Goal: Task Accomplishment & Management: Manage account settings

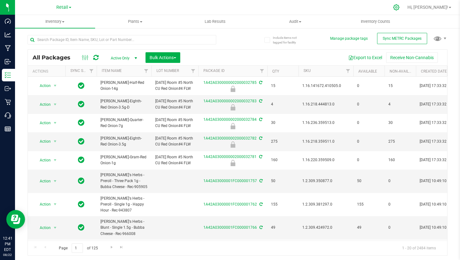
click at [400, 6] on icon at bounding box center [396, 7] width 7 height 7
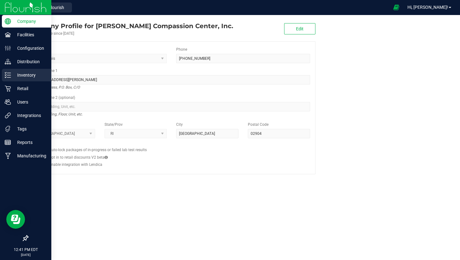
click at [11, 71] on p "Inventory" at bounding box center [30, 75] width 38 height 8
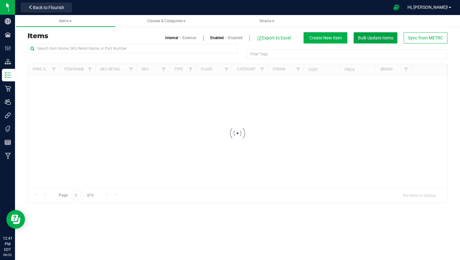
click at [377, 37] on span "Bulk Update Items" at bounding box center [375, 37] width 35 height 5
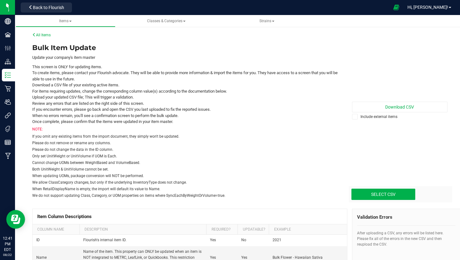
click at [374, 117] on label "Include external items" at bounding box center [400, 117] width 96 height 6
click at [0, 0] on input "Include external items" at bounding box center [0, 0] width 0 height 0
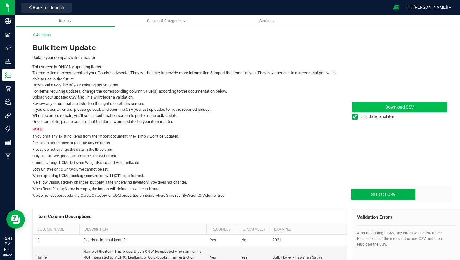
click at [383, 108] on link "Download CSV" at bounding box center [400, 107] width 96 height 11
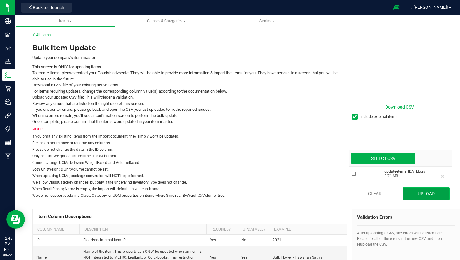
click at [412, 190] on button "Upload" at bounding box center [426, 194] width 47 height 13
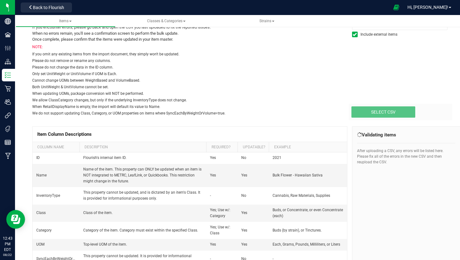
scroll to position [78, 0]
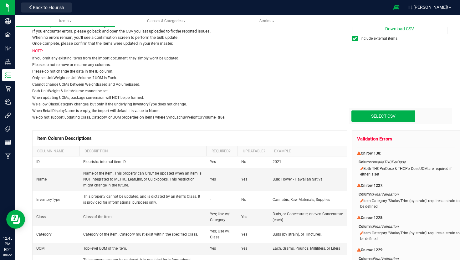
click at [366, 108] on div "Select CSV Drop files here to upload" at bounding box center [401, 116] width 104 height 16
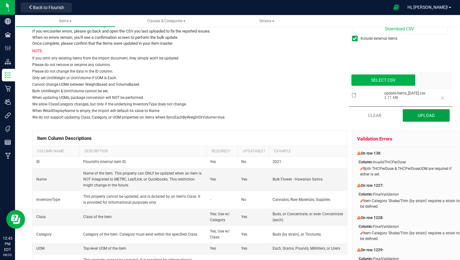
click at [415, 112] on button "Upload" at bounding box center [426, 115] width 47 height 13
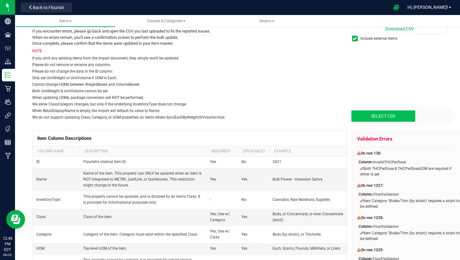
type input "C:\fakepath\update-items_2025-08-22.csv"
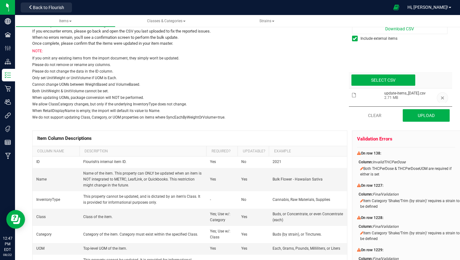
click at [442, 98] on button "button" at bounding box center [442, 97] width 11 height 11
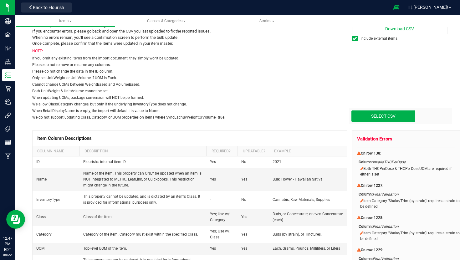
click at [402, 104] on div "Download CSV Include external items Select CSV Drop files here to upload" at bounding box center [395, 42] width 105 height 157
click at [398, 107] on div "Download CSV Include external items Select CSV Drop files here to upload" at bounding box center [395, 42] width 105 height 157
click at [396, 109] on div "Select CSV Drop files here to upload" at bounding box center [401, 116] width 104 height 16
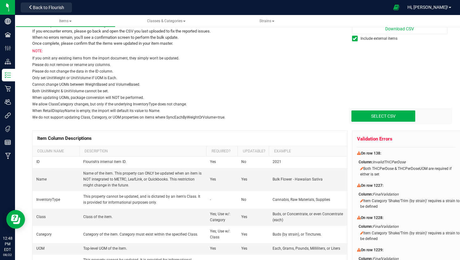
click at [370, 110] on div "Select CSV Drop files here to upload" at bounding box center [401, 116] width 104 height 16
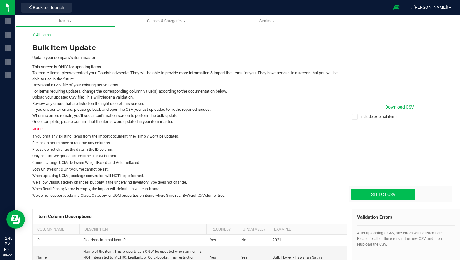
click at [387, 134] on div "Download CSV Include external items Select CSV Drop files here to upload" at bounding box center [395, 121] width 105 height 157
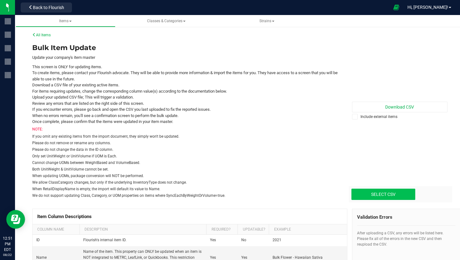
type input "C:\fakepath\update-items_2025-08-22.csv"
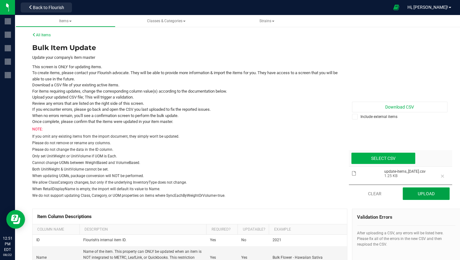
click at [429, 189] on button "Upload" at bounding box center [426, 194] width 47 height 13
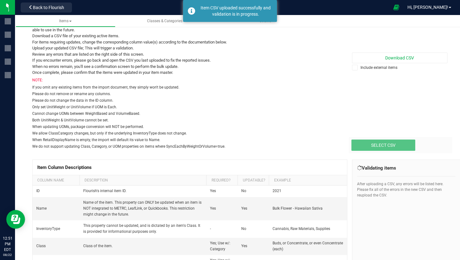
scroll to position [49, 0]
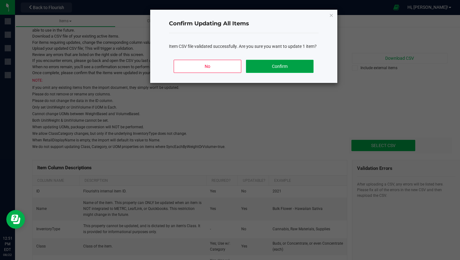
click at [288, 68] on button "Confirm" at bounding box center [279, 66] width 67 height 13
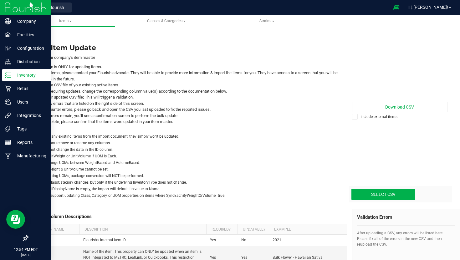
click at [7, 75] on icon at bounding box center [8, 75] width 6 height 6
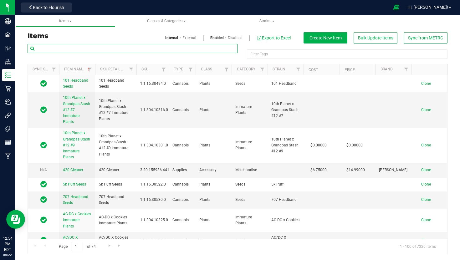
click at [87, 48] on input "text" at bounding box center [133, 48] width 210 height 9
click at [188, 37] on link "External" at bounding box center [190, 38] width 14 height 6
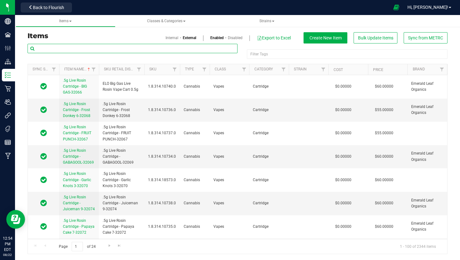
click at [169, 50] on input "text" at bounding box center [133, 48] width 210 height 9
paste input "Sammy Gs Hot Lava CO2 Vape Cart 0.5g-204A"
type input "Sammy Gs Hot Lava CO2 Vape Cart 0.5g-204A"
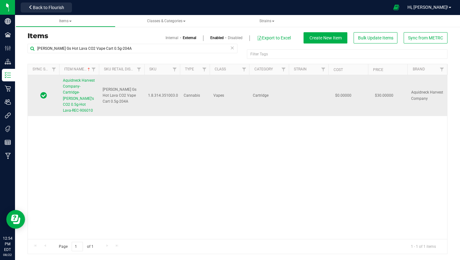
click at [85, 101] on link "Aquidneck Harvest Company-Cartridge-Sammy G's CO2 0.5g-Hot Lava-REC-906010" at bounding box center [79, 96] width 32 height 36
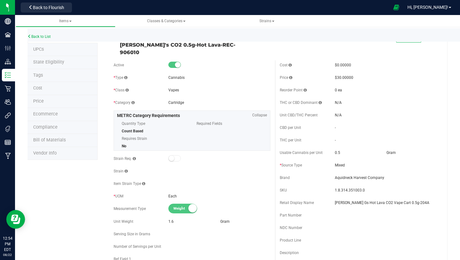
scroll to position [7, 0]
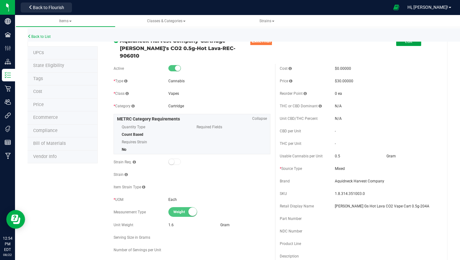
click at [417, 44] on button "Edit" at bounding box center [408, 41] width 25 height 9
click at [361, 152] on span "0.5000 0.5" at bounding box center [360, 156] width 50 height 9
click at [361, 152] on input "0.5" at bounding box center [360, 156] width 50 height 9
type input "1.6"
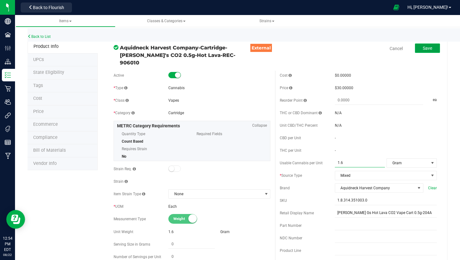
type input "1.6000"
click at [432, 50] on span "Save" at bounding box center [427, 48] width 9 height 5
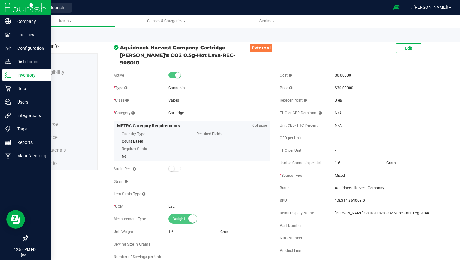
click at [13, 73] on p "Inventory" at bounding box center [30, 75] width 38 height 8
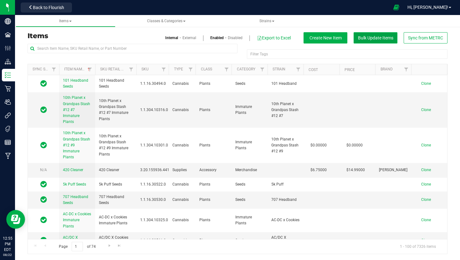
click at [379, 39] on span "Bulk Update Items" at bounding box center [375, 37] width 35 height 5
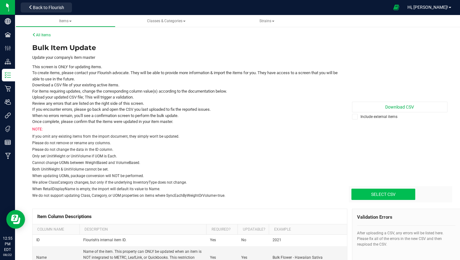
type input "C:\fakepath\update-items_2025-08-22.csv"
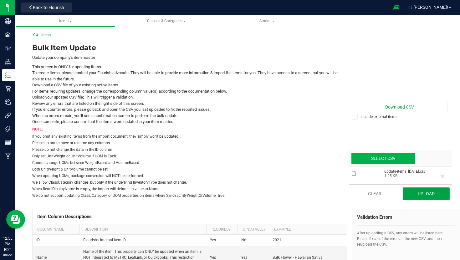
click at [441, 191] on button "Upload" at bounding box center [426, 194] width 47 height 13
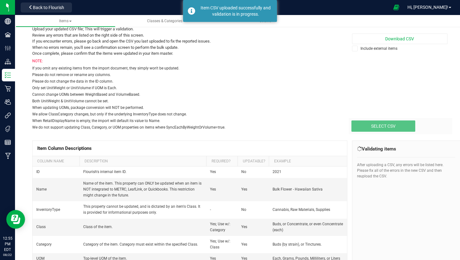
scroll to position [69, 0]
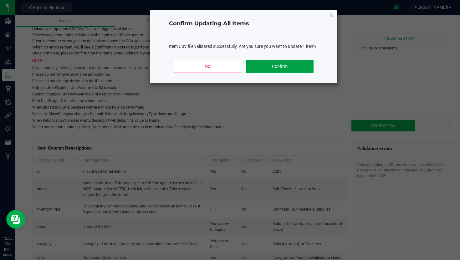
click at [285, 65] on button "Confirm" at bounding box center [279, 66] width 67 height 13
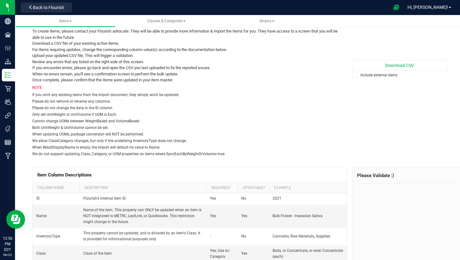
scroll to position [0, 0]
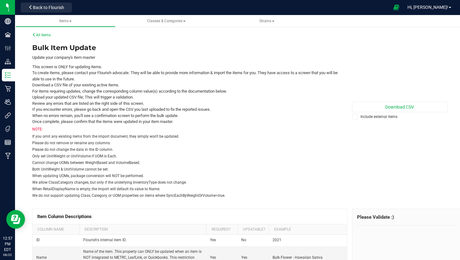
click at [366, 119] on label "Include external items" at bounding box center [400, 117] width 96 height 6
click at [0, 0] on input "Include external items" at bounding box center [0, 0] width 0 height 0
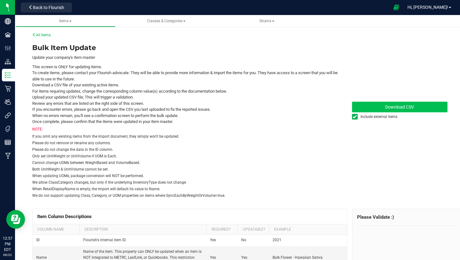
click at [378, 110] on link "Download CSV" at bounding box center [400, 107] width 96 height 11
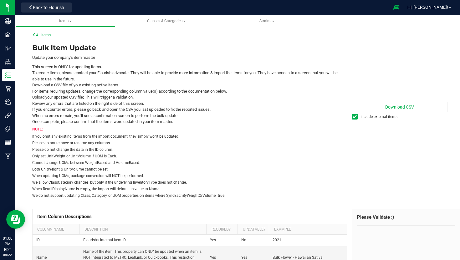
click at [364, 116] on label "Include external items" at bounding box center [400, 117] width 96 height 6
click at [0, 0] on input "Include external items" at bounding box center [0, 0] width 0 height 0
click at [47, 35] on link "All Items" at bounding box center [41, 35] width 18 height 4
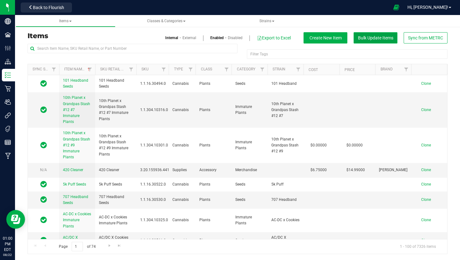
click at [371, 40] on button "Bulk Update Items" at bounding box center [376, 37] width 44 height 11
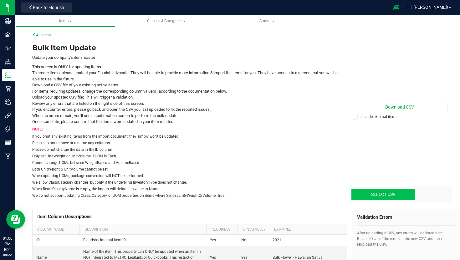
type input "C:\fakepath\update-items_2025-08-22 (1).csv"
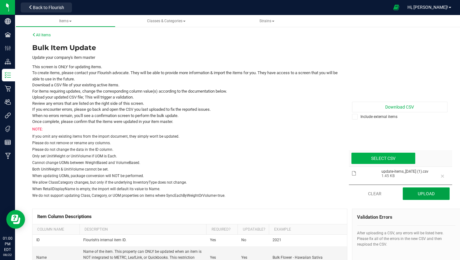
click at [429, 193] on button "Upload" at bounding box center [426, 194] width 47 height 13
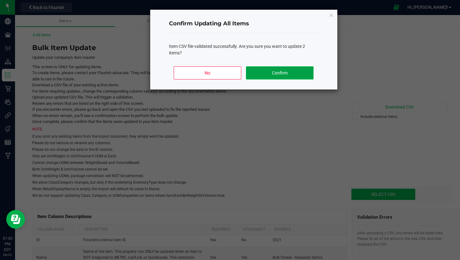
click at [283, 76] on button "Confirm" at bounding box center [279, 72] width 67 height 13
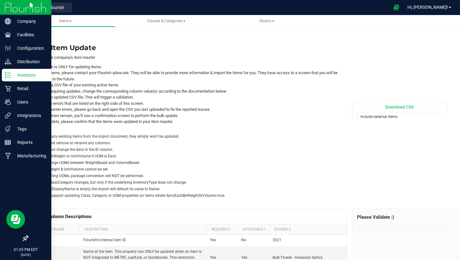
click at [2, 71] on div "Inventory" at bounding box center [26, 75] width 49 height 13
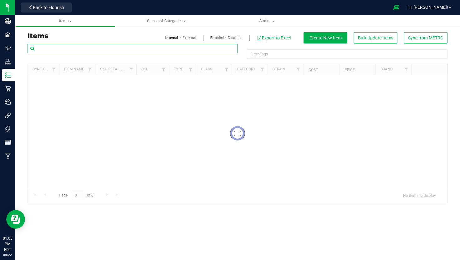
click at [94, 52] on input "text" at bounding box center [133, 48] width 210 height 9
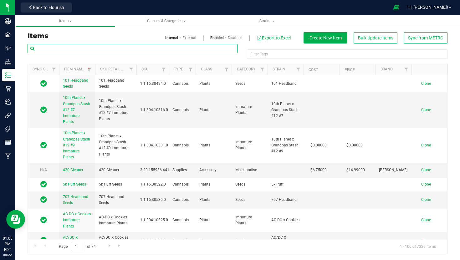
paste input "ELECTRIC PEANUT BUTTER COOKIE 2G LIVE ROSIN-405A"
type input "ELECTRIC PEANUT BUTTER COOKIE 2G LIVE ROSIN-405A"
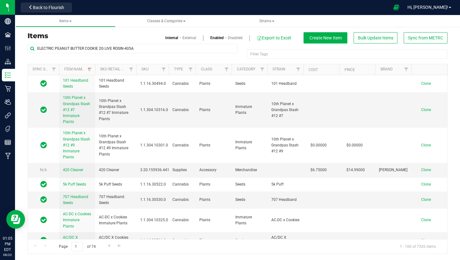
click at [189, 38] on link "External" at bounding box center [190, 38] width 14 height 6
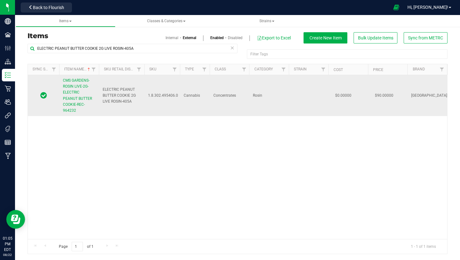
click at [77, 109] on td "CMS GARDENS-ROSIN LIVE-2G-ELECTRIC PEANUT BUTTER COOKIE-REC-964232" at bounding box center [79, 95] width 40 height 41
click at [77, 95] on link "CMS GARDENS-ROSIN LIVE-2G-ELECTRIC PEANUT BUTTER COOKIE-REC-964232" at bounding box center [79, 96] width 32 height 36
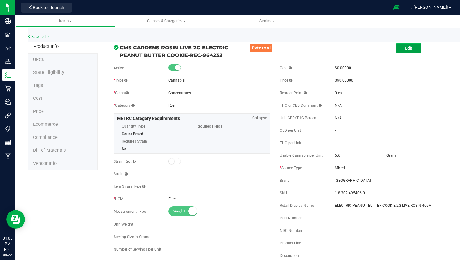
click at [411, 51] on button "Edit" at bounding box center [408, 48] width 25 height 9
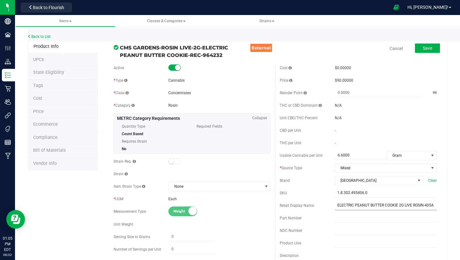
click at [379, 209] on input "ELECTRIC PEANUT BUTTER COOKIE 2G LIVE ROSIN-405A" at bounding box center [386, 205] width 102 height 9
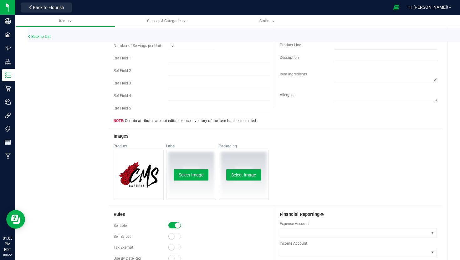
scroll to position [208, 0]
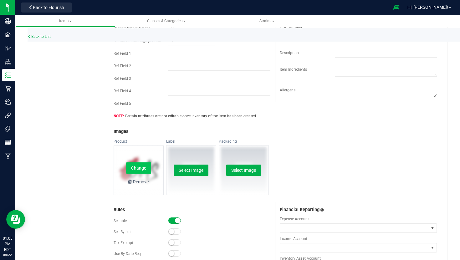
type input "Electric Peanut Butter Cookie Live Rosin 2g"
click at [136, 167] on button "Change" at bounding box center [138, 167] width 25 height 11
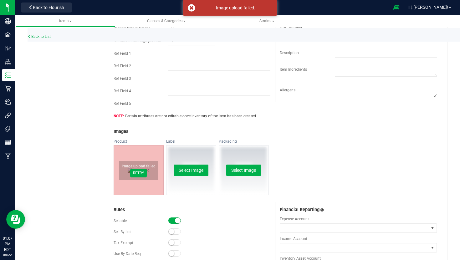
click at [141, 171] on span "Retry" at bounding box center [138, 173] width 11 height 5
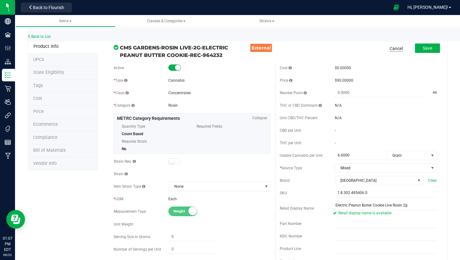
click at [391, 47] on link "Cancel" at bounding box center [396, 48] width 13 height 6
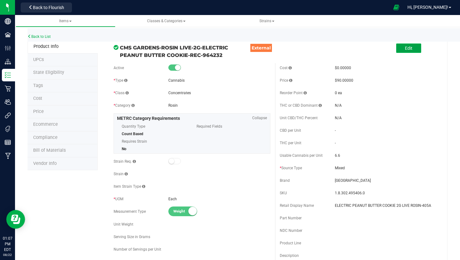
click at [416, 49] on button "Edit" at bounding box center [408, 48] width 25 height 9
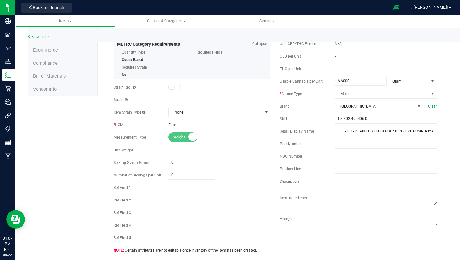
scroll to position [244, 0]
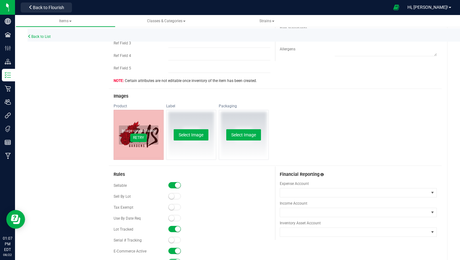
click at [141, 138] on span "Retry" at bounding box center [138, 137] width 11 height 5
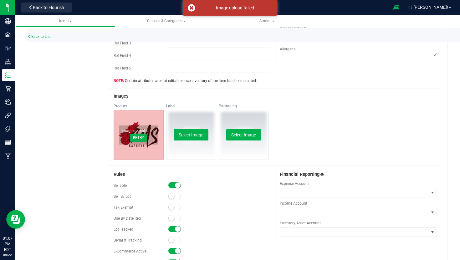
click at [141, 138] on span "Retry" at bounding box center [138, 137] width 11 height 5
click at [50, 36] on link "Back to List" at bounding box center [39, 36] width 23 height 4
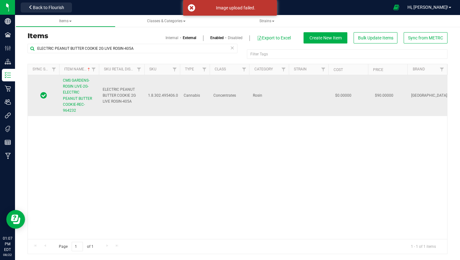
click at [75, 82] on span "CMS GARDENS-ROSIN LIVE-2G-ELECTRIC PEANUT BUTTER COOKIE-REC-964232" at bounding box center [77, 95] width 29 height 34
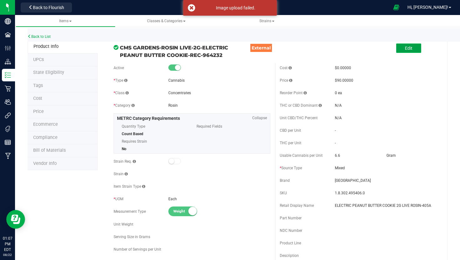
click at [416, 46] on button "Edit" at bounding box center [408, 48] width 25 height 9
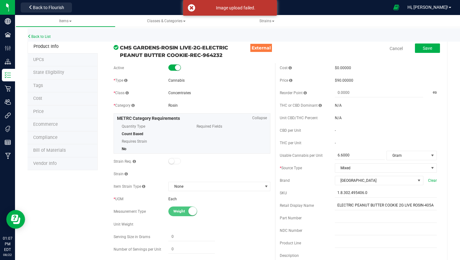
scroll to position [167, 0]
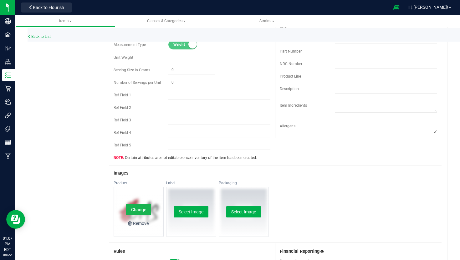
click at [138, 211] on button "Change" at bounding box center [138, 209] width 25 height 11
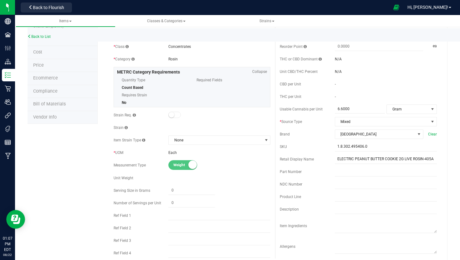
scroll to position [0, 0]
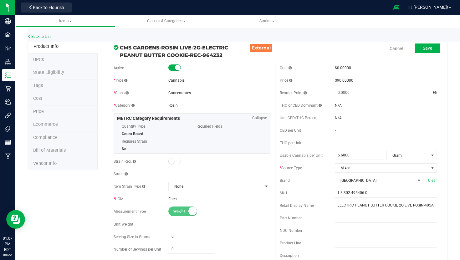
click at [354, 202] on input "ELECTRIC PEANUT BUTTER COOKIE 2G LIVE ROSIN-405A" at bounding box center [386, 205] width 102 height 9
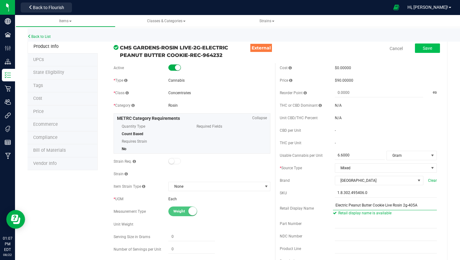
type input "Electric Peanut Butter Cookie Live Rosin 2g-405A"
click at [433, 47] on button "Save" at bounding box center [427, 48] width 25 height 9
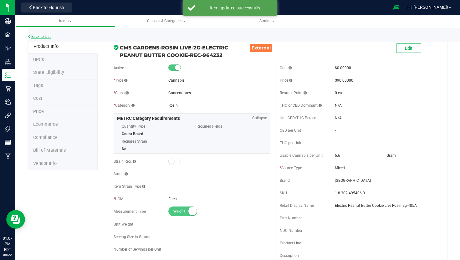
click at [49, 36] on link "Back to List" at bounding box center [39, 36] width 23 height 4
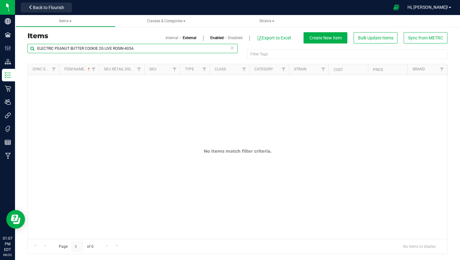
click at [194, 46] on input "ELECTRIC PEANUT BUTTER COOKIE 2G LIVE ROSIN-405A" at bounding box center [133, 48] width 210 height 9
paste input "Bananaconda Live Rosin 2g-405B"
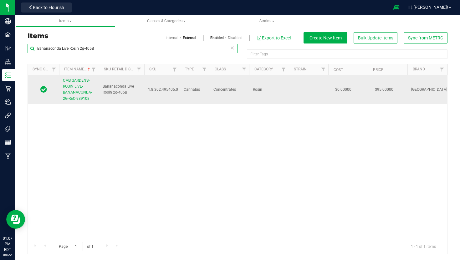
type input "Bananaconda Live Rosin 2g-405B"
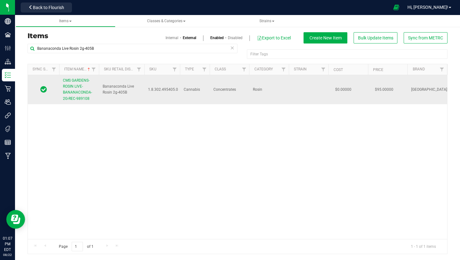
click at [91, 89] on link "CMS GARDENS-ROSIN LIVE-BANANACONDA-2G-REC-989108" at bounding box center [79, 90] width 32 height 24
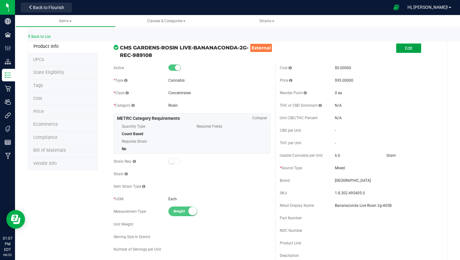
click at [421, 46] on button "Edit" at bounding box center [408, 48] width 25 height 9
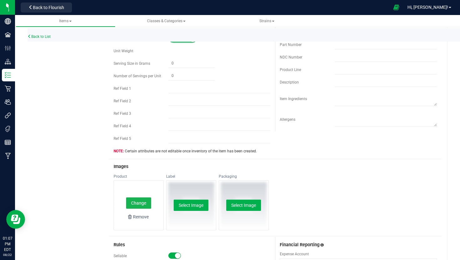
click at [144, 205] on button "Change" at bounding box center [138, 203] width 25 height 11
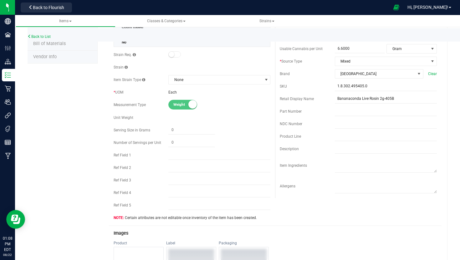
scroll to position [0, 0]
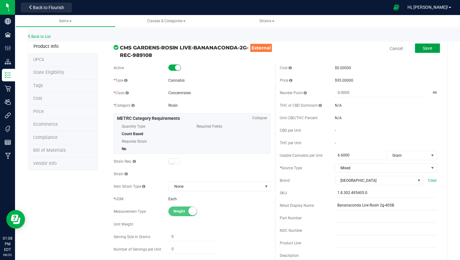
click at [427, 45] on button "Save" at bounding box center [427, 48] width 25 height 9
click at [44, 36] on link "Back to List" at bounding box center [39, 36] width 23 height 4
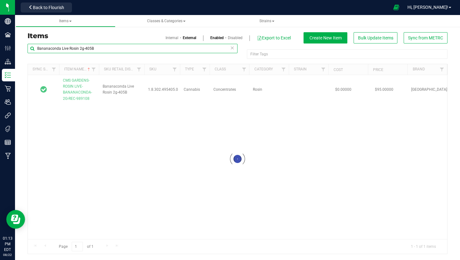
click at [98, 48] on input "Bananaconda Live Rosin 2g-405B" at bounding box center [133, 48] width 210 height 9
paste input "GMP Astronaut Status 3.5g-57"
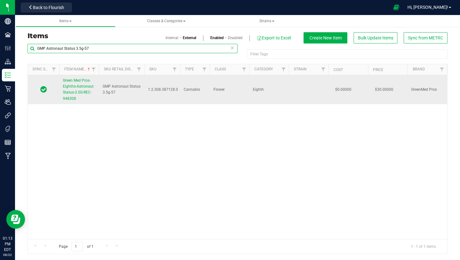
type input "GMP Astronaut Status 3.5g-57"
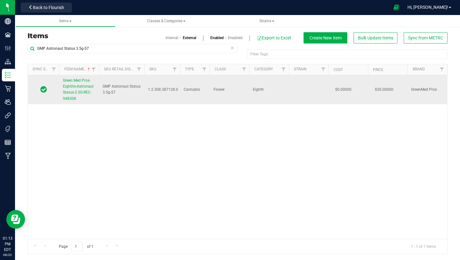
click at [87, 84] on span "Green Med Pros-Eighths-Astronaut Status-3.5G-REC-948308" at bounding box center [78, 89] width 31 height 23
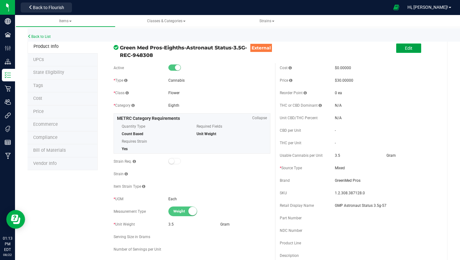
click at [413, 47] on button "Edit" at bounding box center [408, 48] width 25 height 9
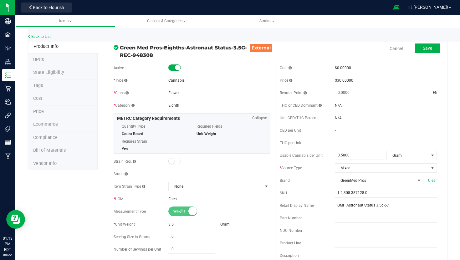
click at [343, 205] on input "GMP Astronaut Status 3.5g-57" at bounding box center [386, 205] width 102 height 9
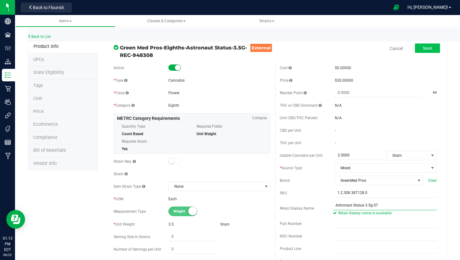
type input "Astronaut Status 3.5g-57"
click at [420, 44] on button "Save" at bounding box center [427, 48] width 25 height 9
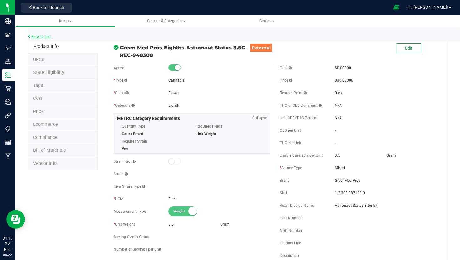
click at [45, 35] on link "Back to List" at bounding box center [39, 36] width 23 height 4
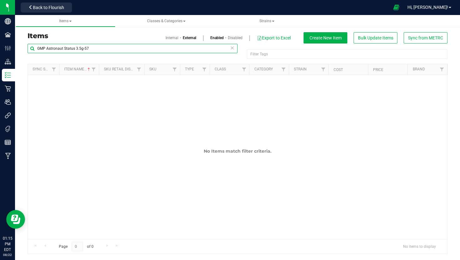
click at [90, 50] on input "GMP Astronaut Status 3.5g-57" at bounding box center [133, 48] width 210 height 9
paste input "STRAWBERRY CREAM CAKE 1G LIVE ROSIN FRESH PRESS-402"
type input "STRAWBERRY CREAM CAKE 1G LIVE ROSIN FRESH PRESS-402"
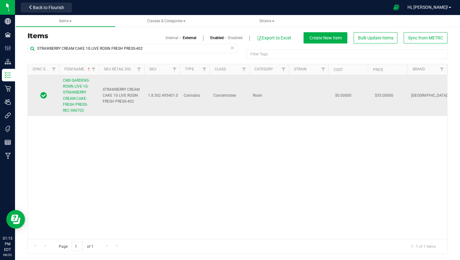
click at [74, 91] on span "CMS GARDENS-ROSIN LIVE-1G-STRAWBERRY CREAM CAKE-FRESH PRESS-REC-980703" at bounding box center [76, 95] width 27 height 34
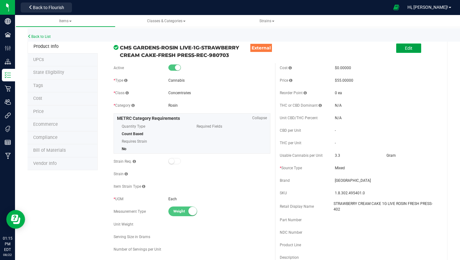
click at [406, 48] on span "Edit" at bounding box center [409, 48] width 8 height 5
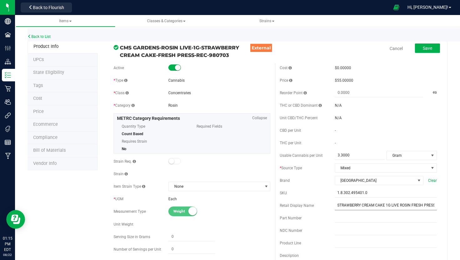
click at [392, 207] on input "STRAWBERRY CREAM CAKE 1G LIVE ROSIN FRESH PRESS-402" at bounding box center [386, 205] width 102 height 9
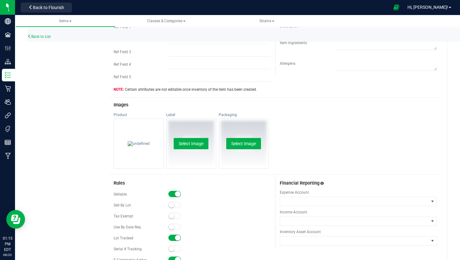
scroll to position [308, 0]
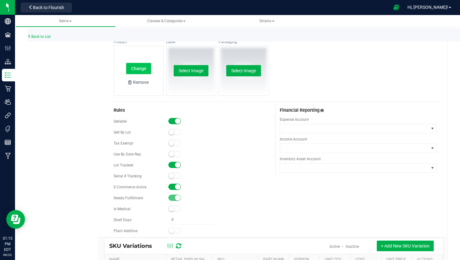
type input "Strawberry Cream Cake Fresh Press Live Rosin 1g-402"
click at [145, 67] on button "Change" at bounding box center [138, 68] width 25 height 11
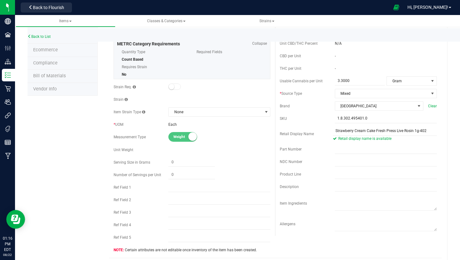
scroll to position [0, 0]
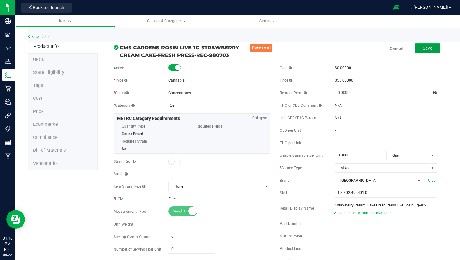
click at [423, 47] on button "Save" at bounding box center [427, 48] width 25 height 9
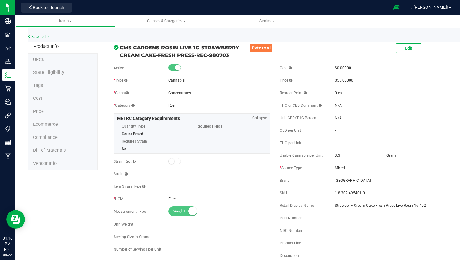
click at [46, 35] on link "Back to List" at bounding box center [39, 36] width 23 height 4
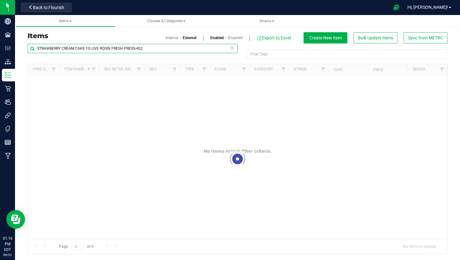
click at [202, 52] on input "STRAWBERRY CREAM CAKE 1G LIVE ROSIN FRESH PRESS-402" at bounding box center [133, 48] width 210 height 9
paste input "Blueberry Sugar-Free Rosin Gummies 10mg 10-pack-367"
type input "Blueberry Sugar-Free Rosin Gummies 10mg 10-pack-367"
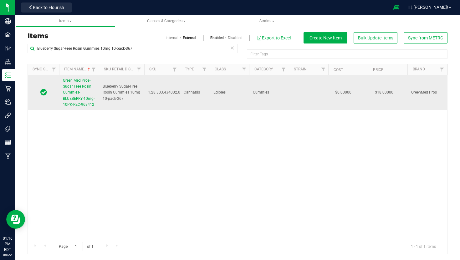
click at [85, 100] on span "Green Med Pros-Sugar Free Rosin Gummies-BLUEBERRY-10mg-10PK-REC-968412" at bounding box center [79, 92] width 32 height 28
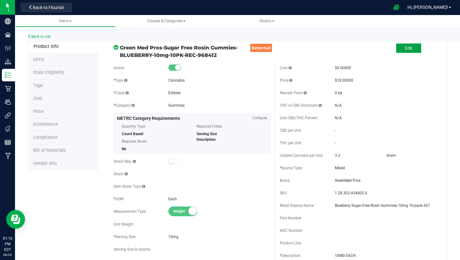
click at [417, 50] on button "Edit" at bounding box center [408, 48] width 25 height 9
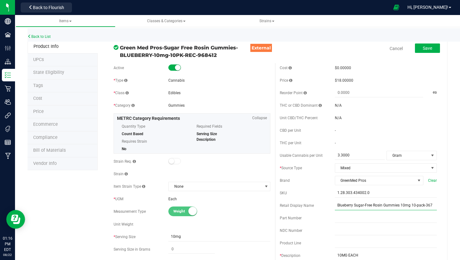
click at [373, 205] on input "Blueberry Sugar-Free Rosin Gummies 10mg 10-pack-367" at bounding box center [386, 205] width 102 height 9
click at [409, 206] on input "Blueberry Sugar-Free Blueberry Rosin Gummies 10mg 10-pack-367" at bounding box center [386, 205] width 102 height 9
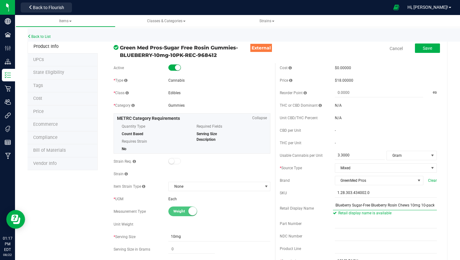
click at [349, 205] on input "Blueberry Sugar-Free Blueberry Rosin Chews 10mg 10-pack-367" at bounding box center [385, 205] width 104 height 9
type input "Sugar-Free Blueberry Rosin Chews 10mg 10-pack-367"
click at [421, 46] on button "Save" at bounding box center [427, 48] width 25 height 9
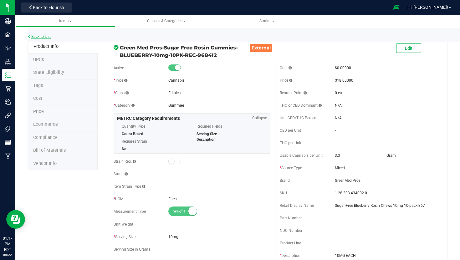
click at [42, 38] on link "Back to List" at bounding box center [39, 36] width 23 height 4
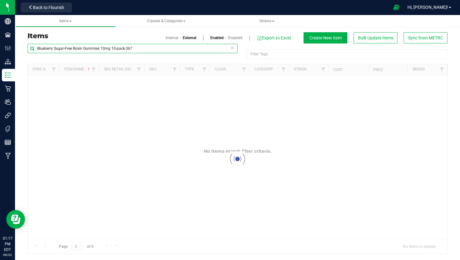
click at [104, 49] on input "Blueberry Sugar-Free Rosin Gummies 10mg 10-pack-367" at bounding box center [133, 48] width 210 height 9
paste input "Lemon Berry Canna Brew Fast-Acting 50mg"
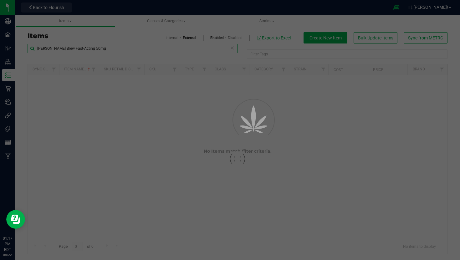
type input "Lemon Berry Canna Brew Fast-Acting 50mg"
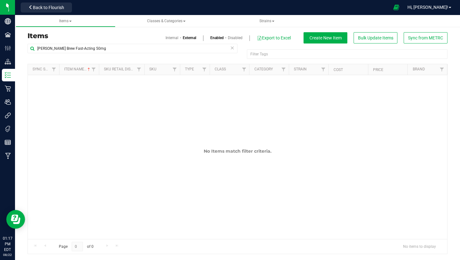
click at [167, 39] on link "Internal" at bounding box center [172, 38] width 13 height 6
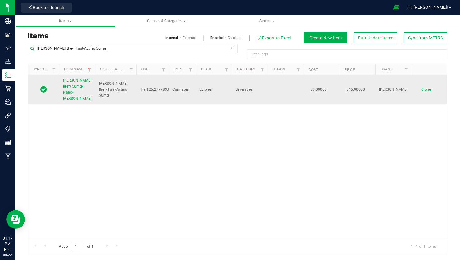
click at [78, 78] on link "Slater-Canna Brew 50mg-Nano-Lemon Berry" at bounding box center [77, 90] width 28 height 24
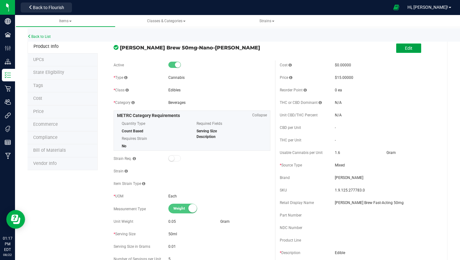
click at [421, 45] on button "Edit" at bounding box center [408, 48] width 25 height 9
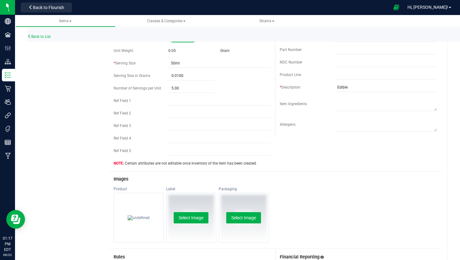
scroll to position [186, 0]
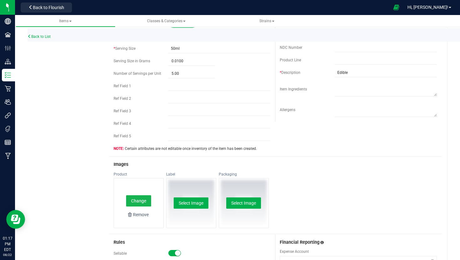
click at [143, 200] on button "Change" at bounding box center [138, 200] width 25 height 11
click at [143, 213] on div "Remove" at bounding box center [141, 215] width 16 height 6
click at [144, 204] on button "Select Image" at bounding box center [138, 203] width 35 height 11
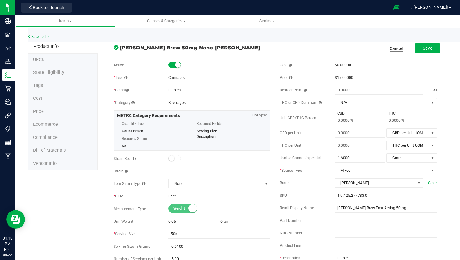
click at [395, 51] on link "Cancel" at bounding box center [396, 48] width 13 height 6
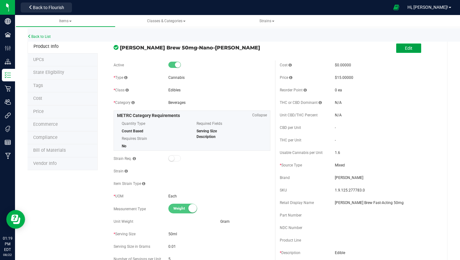
click at [409, 52] on button "Edit" at bounding box center [408, 48] width 25 height 9
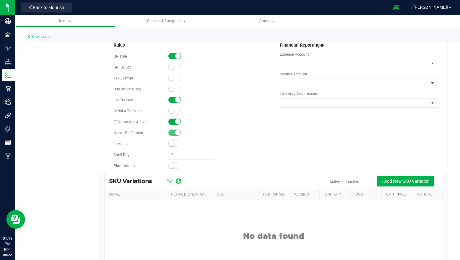
scroll to position [171, 0]
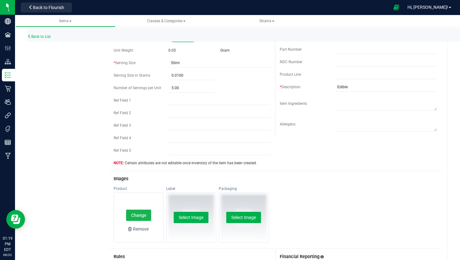
click at [139, 218] on button "Change" at bounding box center [138, 215] width 25 height 11
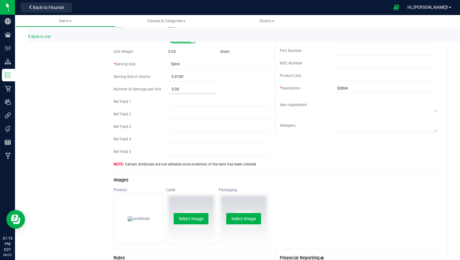
scroll to position [0, 0]
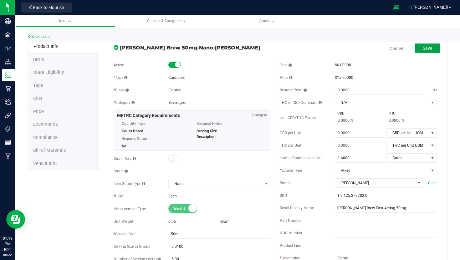
click at [428, 48] on span "Save" at bounding box center [427, 48] width 9 height 5
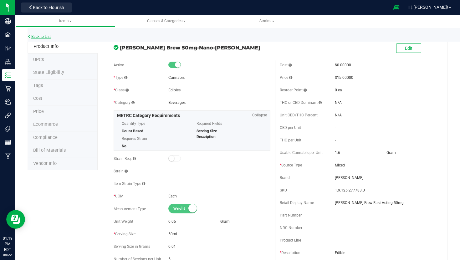
click at [49, 36] on link "Back to List" at bounding box center [39, 36] width 23 height 4
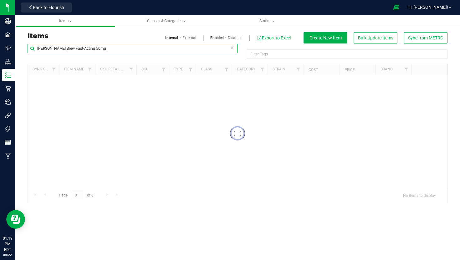
click at [73, 46] on input "Lemon Berry Canna Brew Fast-Acting 50mg" at bounding box center [133, 48] width 210 height 9
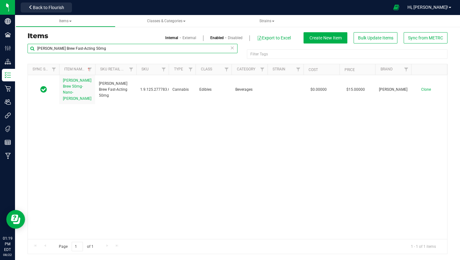
paste input "Strawberry Kiwi Drops 10mg 5-pack-374"
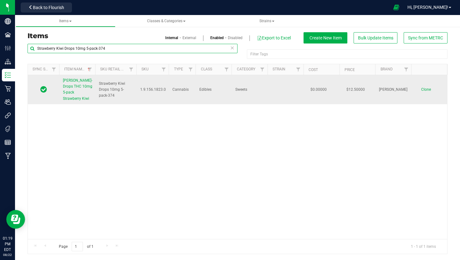
type input "Strawberry Kiwi Drops 10mg 5-pack-374"
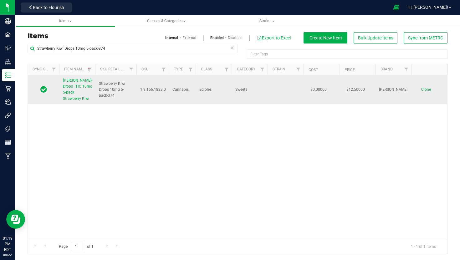
click at [76, 80] on span "Slater-Drops THC 10mg 5-pack Strawberry Kiwi" at bounding box center [77, 89] width 29 height 23
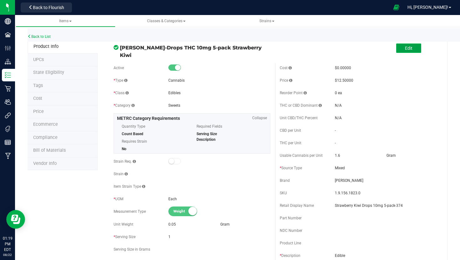
click at [408, 45] on button "Edit" at bounding box center [408, 48] width 25 height 9
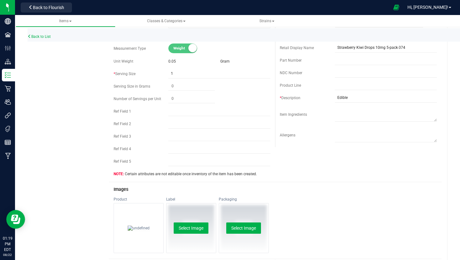
scroll to position [178, 0]
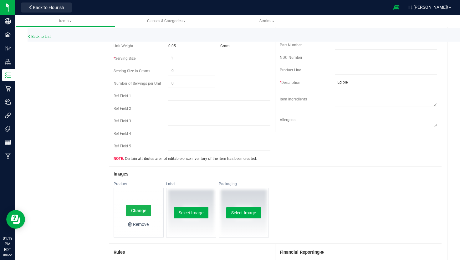
click at [140, 205] on button "Change" at bounding box center [138, 210] width 25 height 11
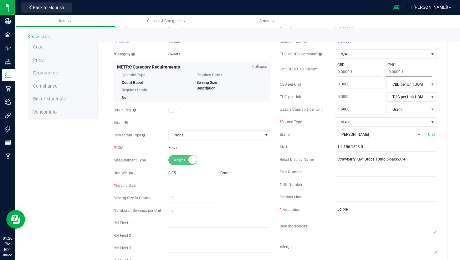
scroll to position [0, 0]
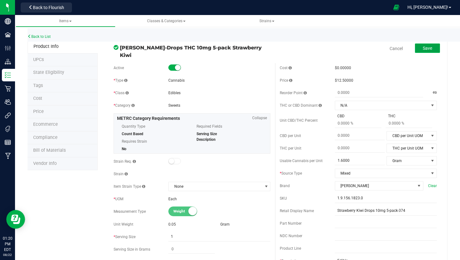
click at [434, 47] on button "Save" at bounding box center [427, 48] width 25 height 9
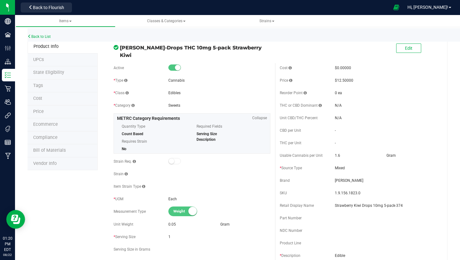
click at [48, 34] on div "Back to List" at bounding box center [258, 34] width 460 height 13
click at [48, 39] on link "Back to List" at bounding box center [39, 36] width 23 height 4
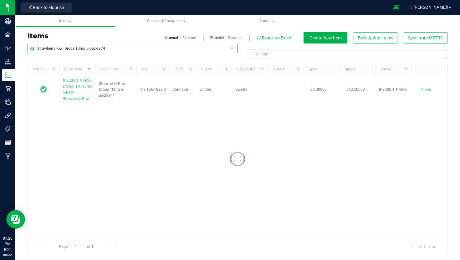
click at [132, 50] on input "Strawberry Kiwi Drops 10mg 5-pack-374" at bounding box center [133, 48] width 210 height 9
paste input "Truffles 10mg 2-pack Golden Milk Chocolate Cake Truffle"
type input "Truffles 10mg 2-pack Golden Milk Chocolate Cake Truffle"
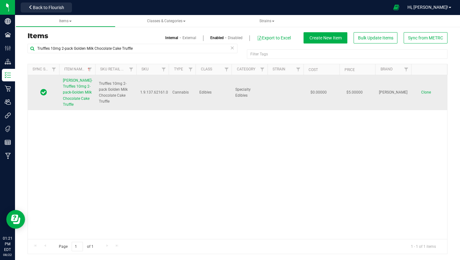
click at [82, 94] on span "Slater-Truffles 10mg 2-pack-Golden Milk Chocolate Cake Truffle" at bounding box center [77, 92] width 29 height 28
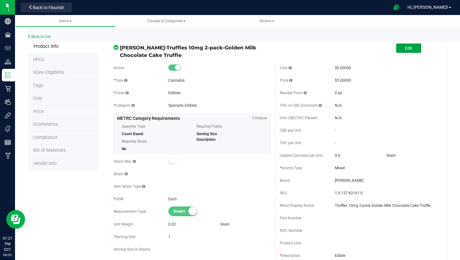
click at [416, 49] on button "Edit" at bounding box center [408, 48] width 25 height 9
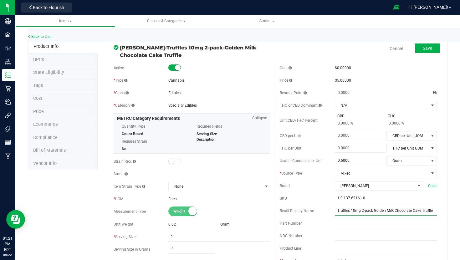
click at [384, 211] on input "Truffles 10mg 2-pack Golden Milk Chocolate Cake Truffle" at bounding box center [386, 210] width 102 height 9
type input "Gold Milk Chocolate Cake Truffle 10mg 2-pack"
click at [421, 48] on button "Save" at bounding box center [427, 48] width 25 height 9
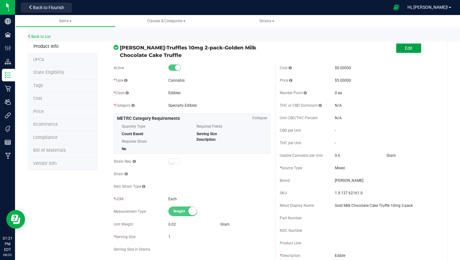
click at [405, 47] on span "Edit" at bounding box center [409, 48] width 8 height 5
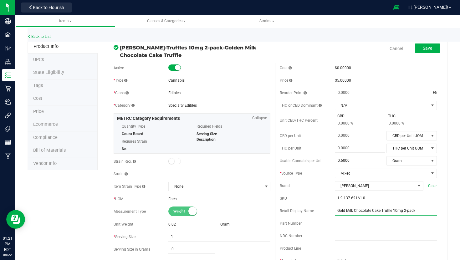
click at [346, 210] on input "Gold Milk Chocolate Cake Truffle 10mg 2-pack" at bounding box center [386, 210] width 102 height 9
type input "Golden Milk Chocolate Cake Truffle 10mg 2-pack"
click at [426, 48] on span "Save" at bounding box center [427, 48] width 9 height 5
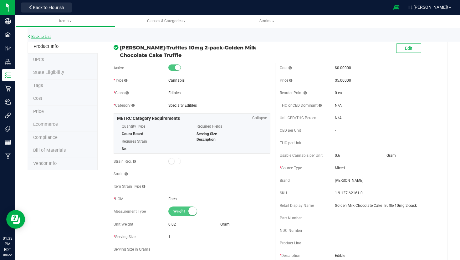
click at [48, 35] on link "Back to List" at bounding box center [39, 36] width 23 height 4
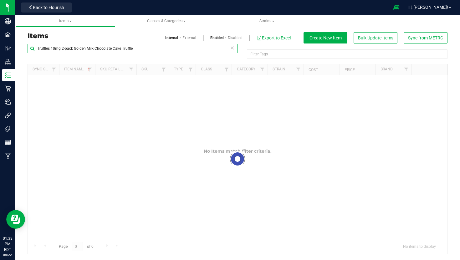
click at [73, 48] on input "Truffles 10mg 2-pack Golden Milk Chocolate Cake Truffle" at bounding box center [133, 48] width 210 height 9
paste input "Berry Candy Live Rosin Disposable Vape 0.5g-258"
type input "Berry Candy Live Rosin Disposable Vape 0.5g-258"
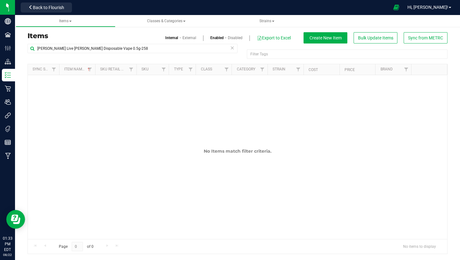
click at [194, 37] on link "External" at bounding box center [190, 38] width 14 height 6
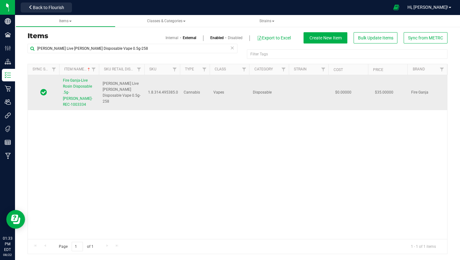
click at [88, 86] on span "Fire Ganja-Live Rosin Disposable .5g-Berry Candy-REC-1003334" at bounding box center [77, 92] width 29 height 28
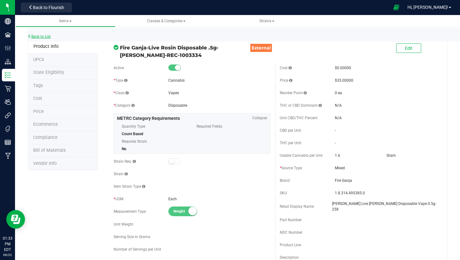
click at [45, 36] on link "Back to List" at bounding box center [39, 36] width 23 height 4
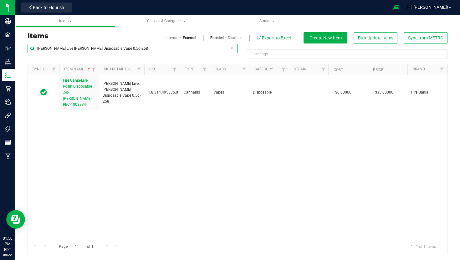
click at [151, 47] on input "Berry Candy Live Rosin Disposable Vape 0.5g-258" at bounding box center [133, 48] width 210 height 9
paste input "FG Lemon Cherry BX Live Rosin 1g-426"
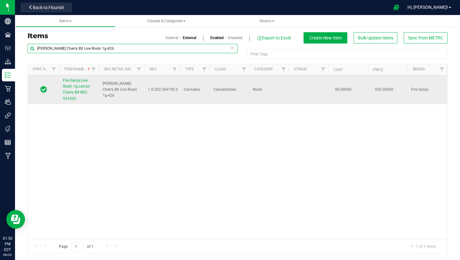
type input "FG Lemon Cherry BX Live Rosin 1g-426"
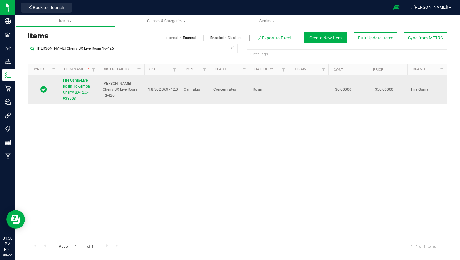
click at [78, 93] on span "Fire Ganja-Live Rosin 1g-Lemon Cherry BX-REC-933503" at bounding box center [76, 89] width 27 height 23
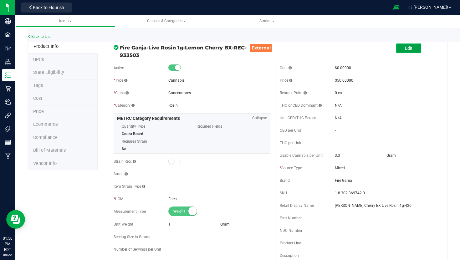
click at [413, 47] on button "Edit" at bounding box center [408, 48] width 25 height 9
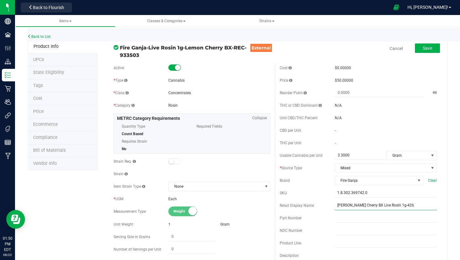
click at [338, 204] on input "FG Lemon Cherry BX Live Rosin 1g-426" at bounding box center [386, 205] width 102 height 9
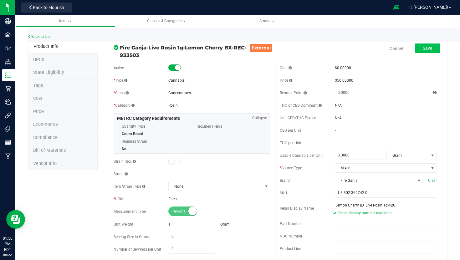
type input "Lemon Cherry BX Live Rosin 1g-426"
click at [424, 50] on span "Save" at bounding box center [427, 48] width 9 height 5
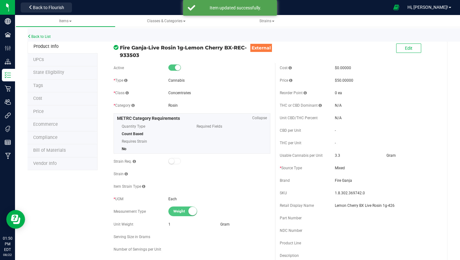
scroll to position [380, 0]
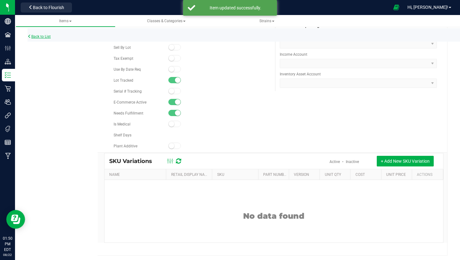
click at [33, 37] on link "Back to List" at bounding box center [39, 36] width 23 height 4
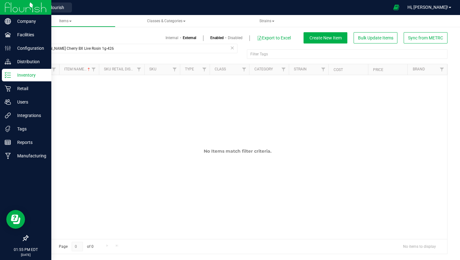
click at [9, 71] on div "Inventory" at bounding box center [26, 75] width 49 height 13
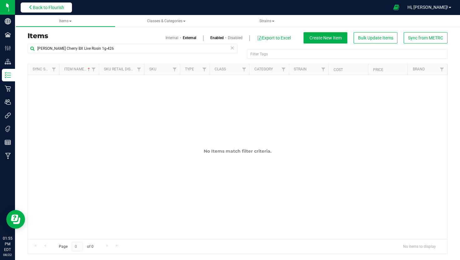
click at [69, 10] on button "Back to Flourish" at bounding box center [46, 8] width 51 height 10
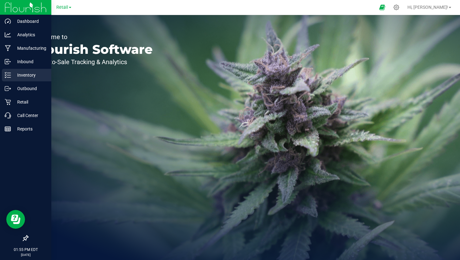
click at [5, 76] on icon at bounding box center [8, 75] width 6 height 6
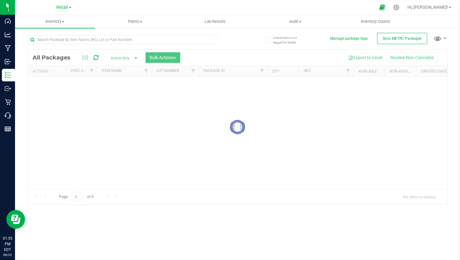
click at [111, 45] on div at bounding box center [122, 42] width 189 height 14
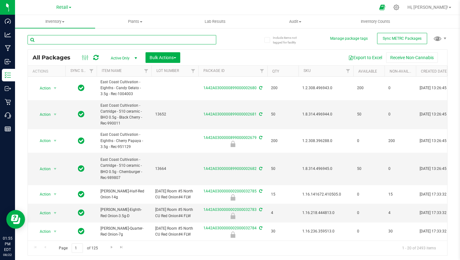
click at [112, 43] on input "text" at bounding box center [122, 39] width 189 height 9
type input "Golden Milk Chocolate"
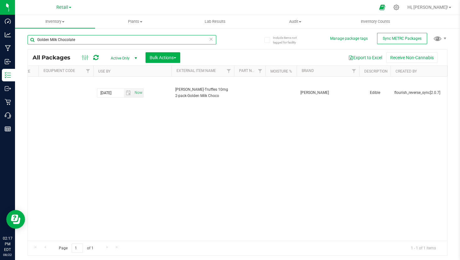
click at [111, 44] on input "Golden Milk Chocolate" at bounding box center [122, 39] width 189 height 9
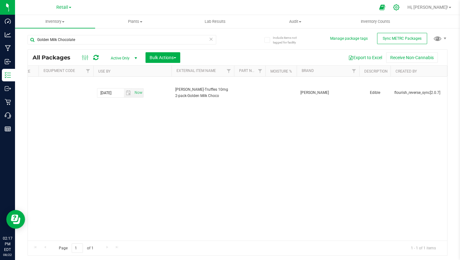
click at [400, 8] on icon at bounding box center [396, 7] width 7 height 7
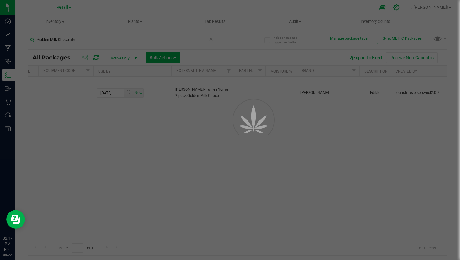
click at [414, 8] on div at bounding box center [230, 130] width 460 height 260
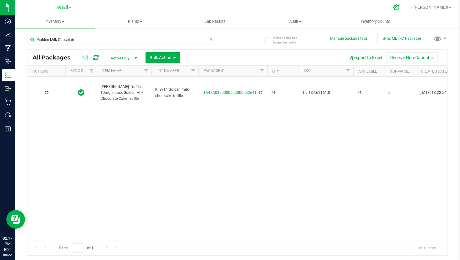
click at [400, 5] on icon at bounding box center [396, 7] width 7 height 7
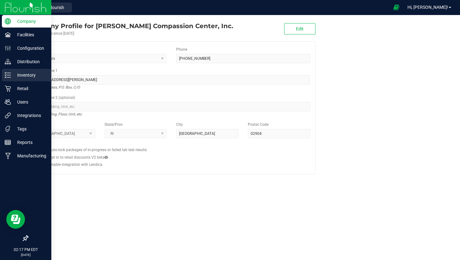
click at [4, 74] on div "Inventory" at bounding box center [26, 75] width 49 height 13
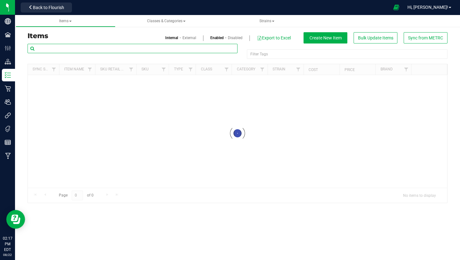
click at [82, 45] on input "text" at bounding box center [133, 48] width 210 height 9
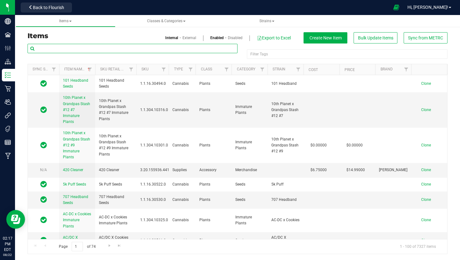
paste input "Golden Milk Chocolate"
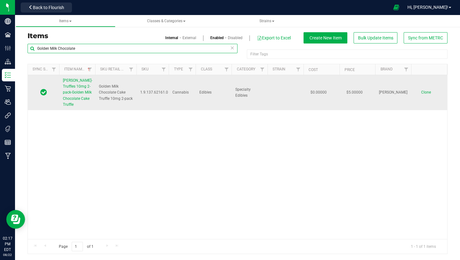
type input "Golden Milk Chocolate"
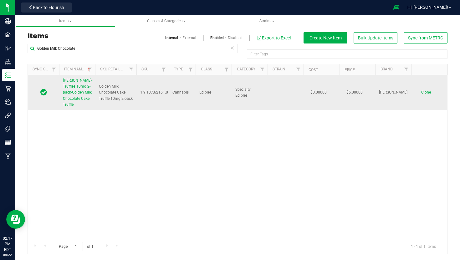
click at [71, 88] on span "Slater-Truffles 10mg 2-pack-Golden Milk Chocolate Cake Truffle" at bounding box center [77, 92] width 29 height 28
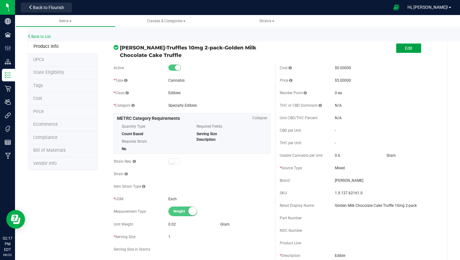
click at [411, 49] on span "Edit" at bounding box center [409, 48] width 8 height 5
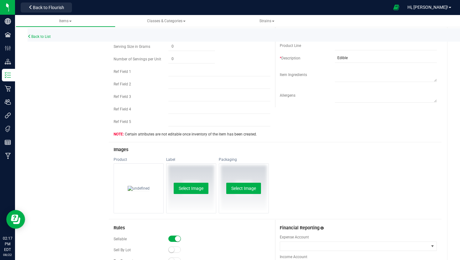
scroll to position [226, 0]
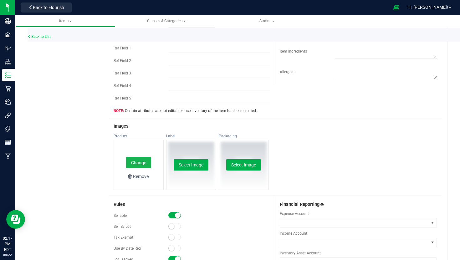
click at [141, 167] on button "Change" at bounding box center [138, 162] width 25 height 11
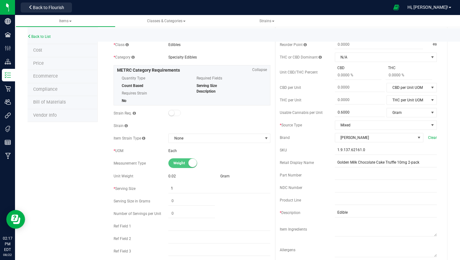
scroll to position [0, 0]
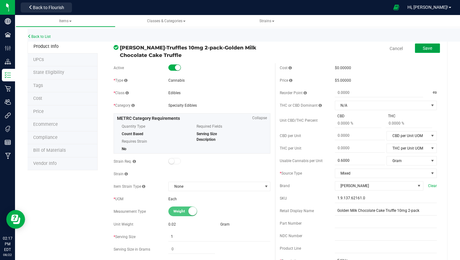
click at [429, 46] on span "Save" at bounding box center [427, 48] width 9 height 5
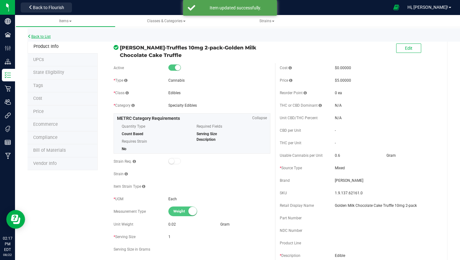
click at [46, 36] on link "Back to List" at bounding box center [39, 36] width 23 height 4
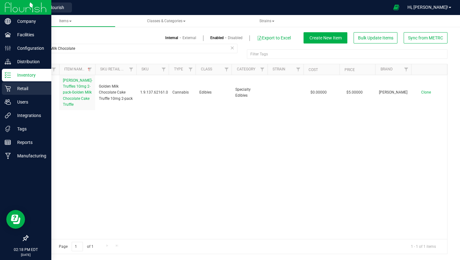
click at [5, 90] on icon at bounding box center [8, 88] width 6 height 6
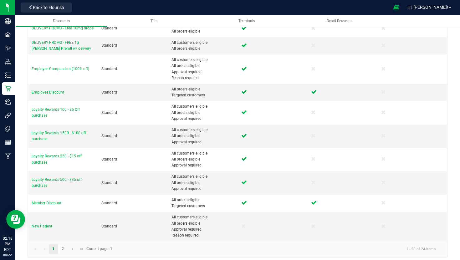
scroll to position [241, 0]
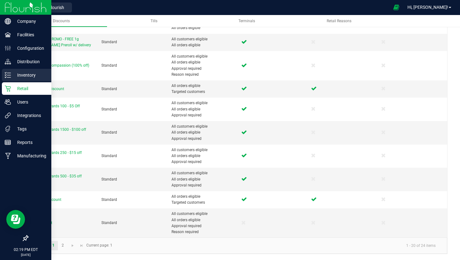
click at [12, 78] on p "Inventory" at bounding box center [30, 75] width 38 height 8
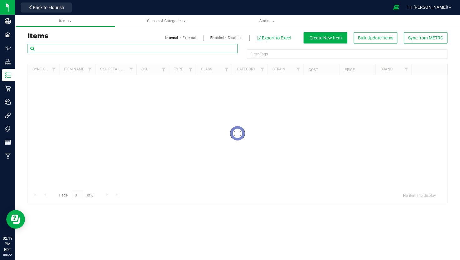
click at [100, 49] on input "text" at bounding box center [133, 48] width 210 height 9
paste input "Iced Tea with Lemon Canna Brew Fast-Acting 50mg"
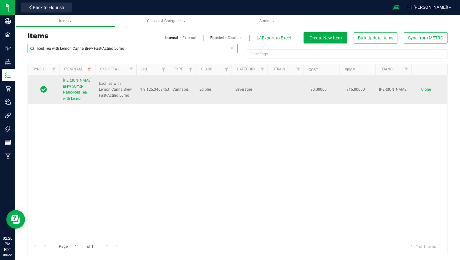
type input "Iced Tea with Lemon Canna Brew Fast-Acting 50mg"
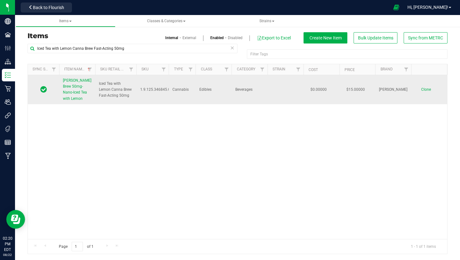
click at [80, 89] on link "Slater-Canna Brew 50mg-Nano-Iced Tea with Lemon" at bounding box center [77, 90] width 28 height 24
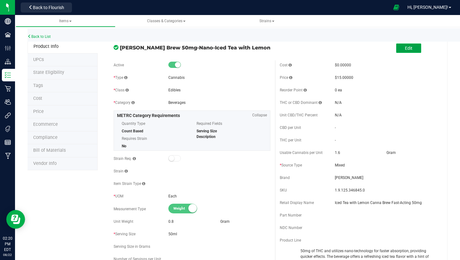
click at [409, 49] on span "Edit" at bounding box center [409, 48] width 8 height 5
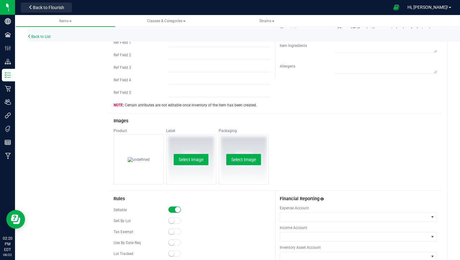
scroll to position [264, 0]
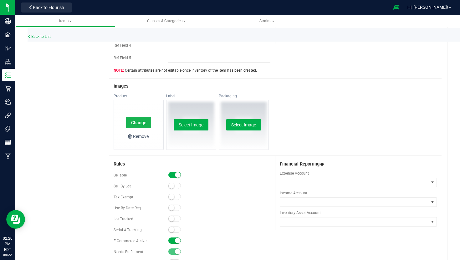
click at [143, 121] on button "Change" at bounding box center [138, 122] width 25 height 11
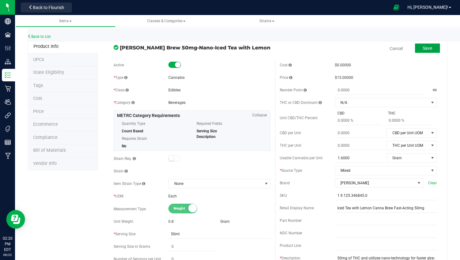
click at [427, 47] on span "Save" at bounding box center [427, 48] width 9 height 5
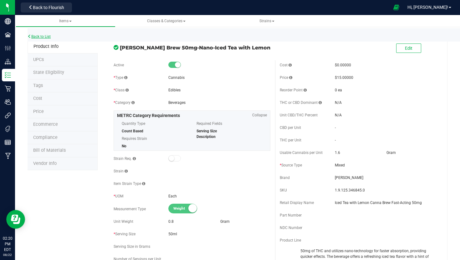
click at [45, 37] on link "Back to List" at bounding box center [39, 36] width 23 height 4
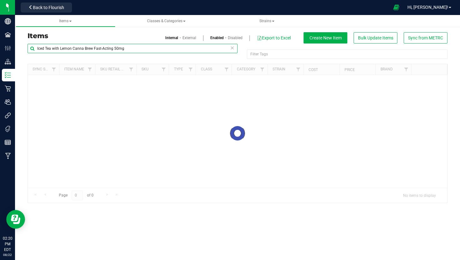
click at [83, 46] on input "Iced Tea with Lemon Canna Brew Fast-Acting 50mg" at bounding box center [133, 48] width 210 height 9
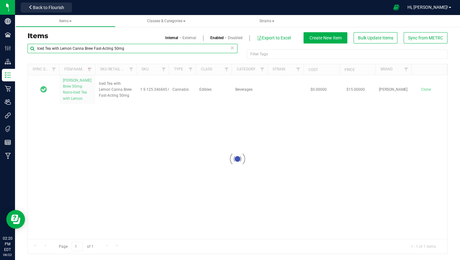
click at [83, 46] on input "Iced Tea with Lemon Canna Brew Fast-Acting 50mg" at bounding box center [133, 48] width 210 height 9
paste input "Pineapple Fruz Pre Roll 0.5g 5 pack-152"
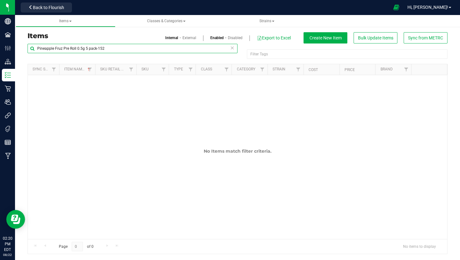
type input "Pineapple Fruz Pre Roll 0.5g 5 pack-152"
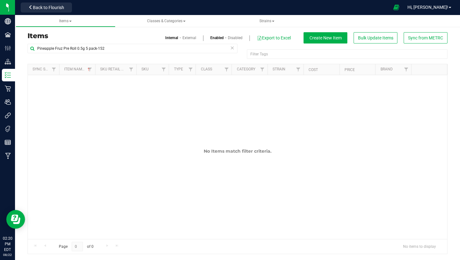
click at [191, 37] on link "External" at bounding box center [190, 38] width 14 height 6
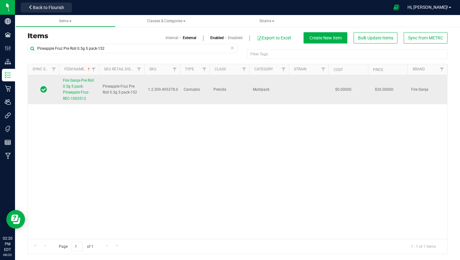
click at [68, 81] on span "Fire Ganja-Pre Roll 0.5g 5 pack-Pineapple Fruz- REC-1003512" at bounding box center [78, 89] width 31 height 23
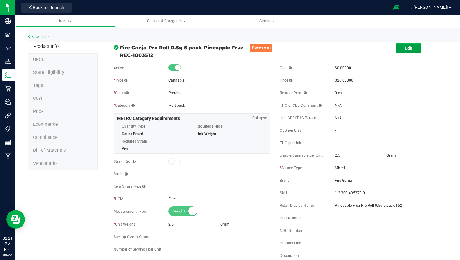
click at [414, 48] on button "Edit" at bounding box center [408, 48] width 25 height 9
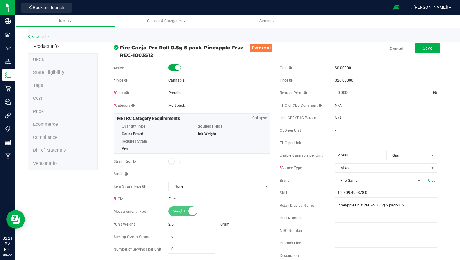
click at [368, 205] on input "Pineapple Fruz Pre Roll 0.5g 5 pack-152" at bounding box center [386, 205] width 102 height 9
drag, startPoint x: 363, startPoint y: 205, endPoint x: 435, endPoint y: 206, distance: 71.7
click at [435, 206] on input "Pineapple Fruz Pre Roll 0.5g 5 pack-152" at bounding box center [386, 205] width 102 height 9
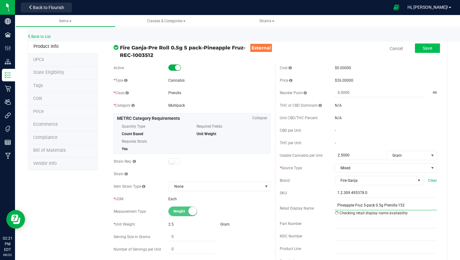
type input "Pineapple Fruz 5-pack 0.5g Prerolls-152"
click at [430, 47] on span "Save" at bounding box center [427, 48] width 9 height 5
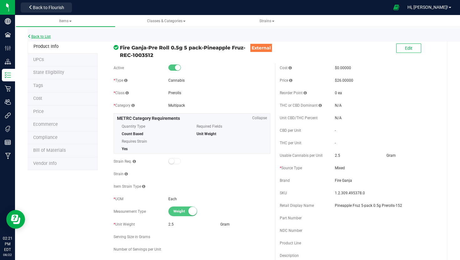
click at [47, 36] on link "Back to List" at bounding box center [39, 36] width 23 height 4
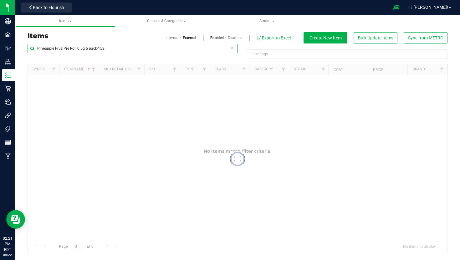
click at [91, 51] on input "Pineapple Fruz Pre Roll 0.5g 5 pack-152" at bounding box center [133, 48] width 210 height 9
paste input "uro Loco 1g Infused Pre Roll-141"
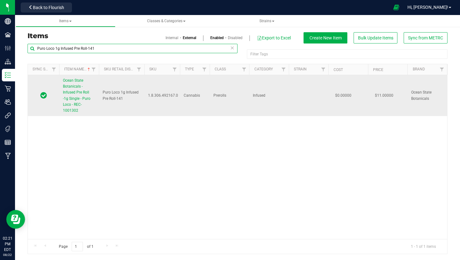
type input "Puro Loco 1g Infused Pre Roll-141"
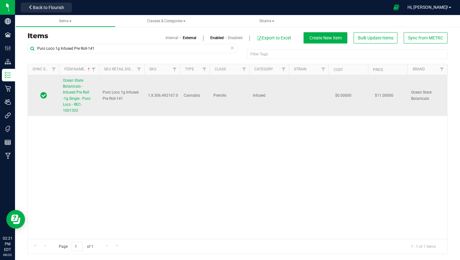
click at [68, 93] on span "Ocean State Botanicals - Infused Pre Roll -1g Single - Puro Loco - REC-1001302" at bounding box center [77, 95] width 28 height 34
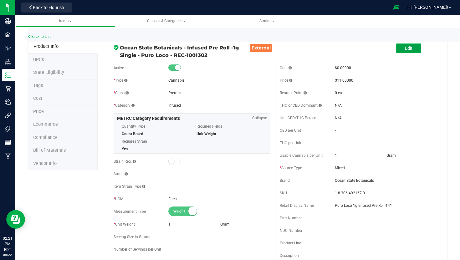
click at [409, 52] on button "Edit" at bounding box center [408, 48] width 25 height 9
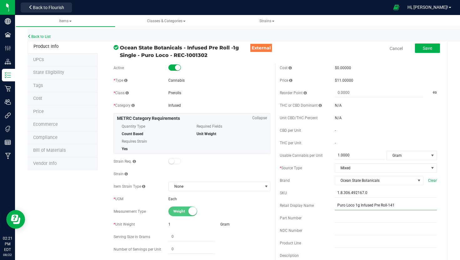
click at [384, 204] on input "Puro Loco 1g Infused Pre Roll-141" at bounding box center [386, 205] width 102 height 9
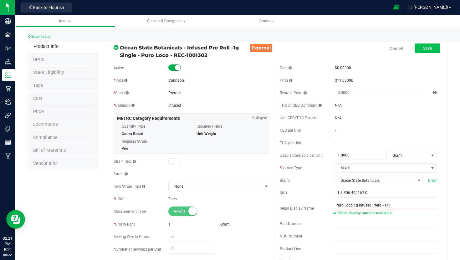
type input "Puro Loco 1g Infused Preroll-141"
click at [424, 50] on span "Save" at bounding box center [427, 48] width 9 height 5
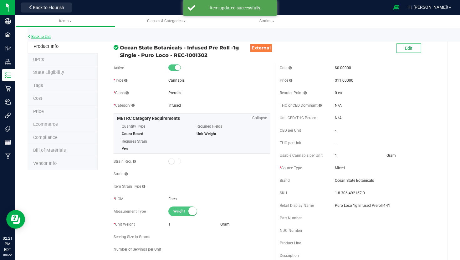
click at [39, 35] on link "Back to List" at bounding box center [39, 36] width 23 height 4
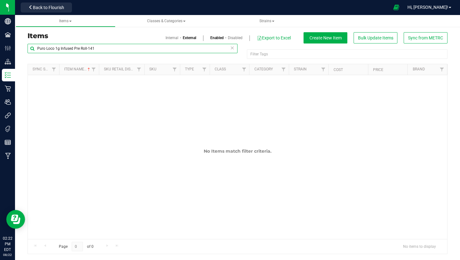
click at [190, 47] on input "Puro Loco 1g Infused Pre Roll-141" at bounding box center [133, 48] width 210 height 9
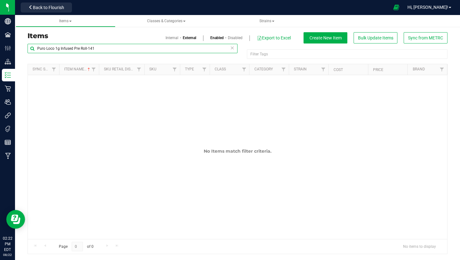
paste input "ple Jellato 5-pack .7g-143"
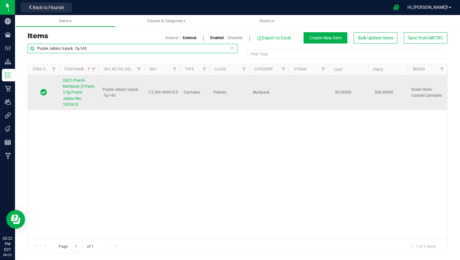
type input "Purple Jellato 5-pack .7g-143"
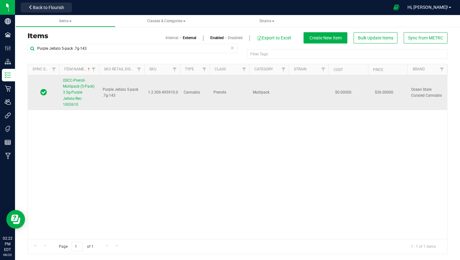
click at [84, 94] on link "OSCC-Preroll-Multipack (5-Pack) 3.5g-Purple Jellato-Rec-1003610" at bounding box center [79, 93] width 32 height 30
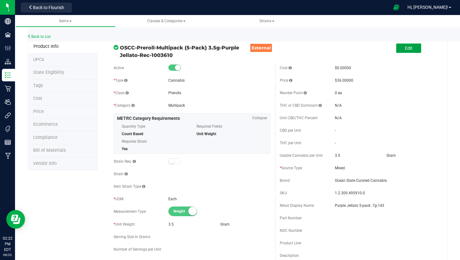
click at [410, 49] on span "Edit" at bounding box center [409, 48] width 8 height 5
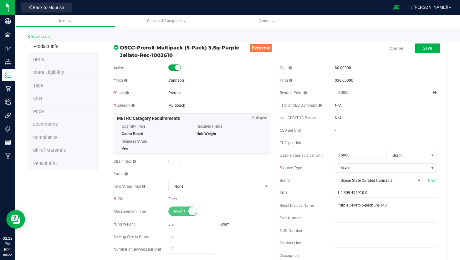
click at [373, 203] on input "Purple Jellato 5-pack .7g-143" at bounding box center [386, 205] width 102 height 9
type input "Purple Jellato 5-pack 0.7g Prerolls-143"
click at [426, 53] on div "Save" at bounding box center [423, 48] width 34 height 13
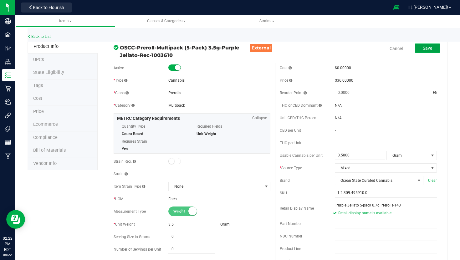
click at [429, 49] on span "Save" at bounding box center [427, 48] width 9 height 5
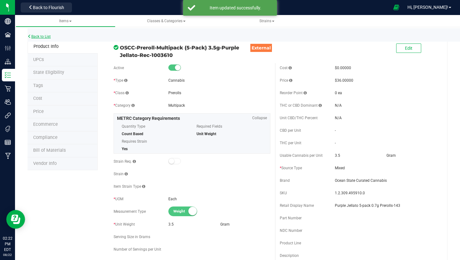
click at [33, 35] on link "Back to List" at bounding box center [39, 36] width 23 height 4
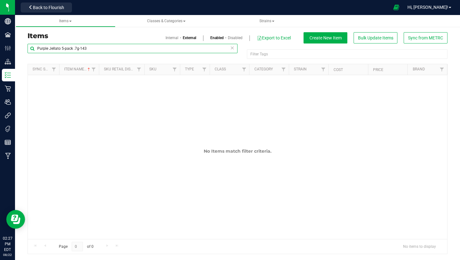
click at [128, 53] on input "Purple Jellato 5-pack .7g-143" at bounding box center [133, 48] width 210 height 9
paste input "Garlic Fusion 14g-55"
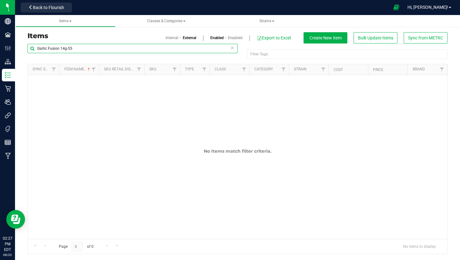
type input "Garlic Fusion 14g-55"
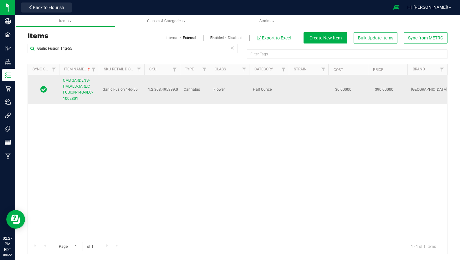
click at [78, 88] on span "CMS GARDENS-HALVES-GARLIC FUSION-14G-REC-1002801" at bounding box center [78, 89] width 30 height 23
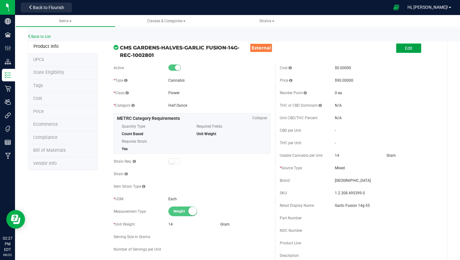
click at [412, 48] on span "Edit" at bounding box center [409, 48] width 8 height 5
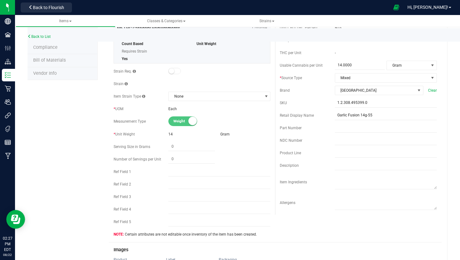
scroll to position [173, 0]
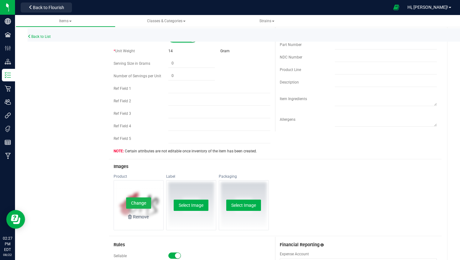
click at [138, 200] on button "Change" at bounding box center [138, 203] width 25 height 11
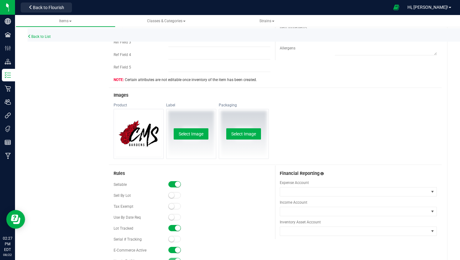
scroll to position [282, 0]
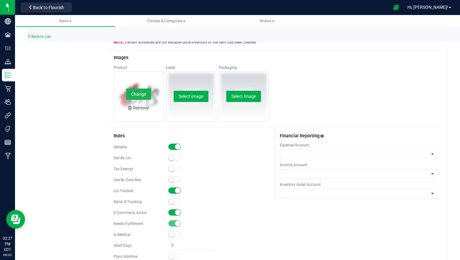
click at [136, 94] on button "Change" at bounding box center [138, 94] width 25 height 11
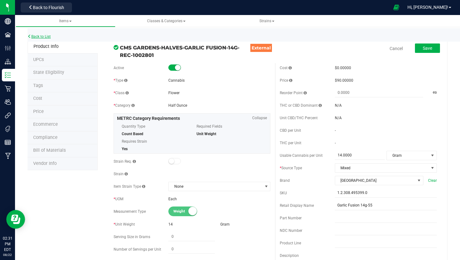
click at [36, 35] on link "Back to List" at bounding box center [39, 36] width 23 height 4
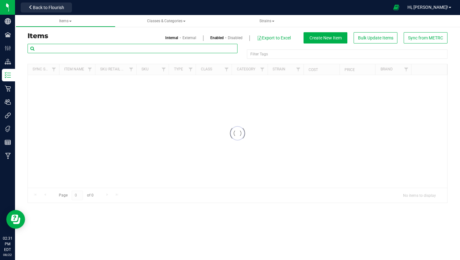
click at [80, 49] on input "text" at bounding box center [133, 48] width 210 height 9
paste input "Black Cherry BHO Ceramic Cart-220"
type input "Black Cherry BHO Ceramic Cart-220"
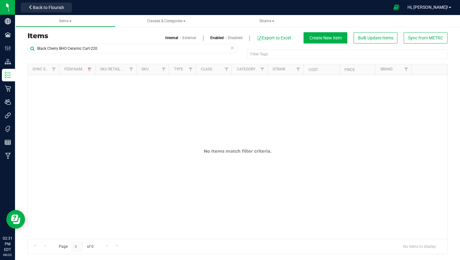
click at [188, 39] on link "External" at bounding box center [190, 38] width 14 height 6
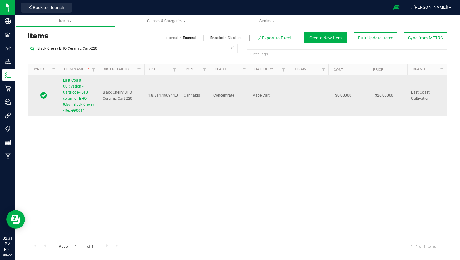
click at [87, 81] on link "East Coast Cultivation - Cartridge - 510 ceramic - BHO 0.5g - Black Cherry - Re…" at bounding box center [79, 96] width 32 height 36
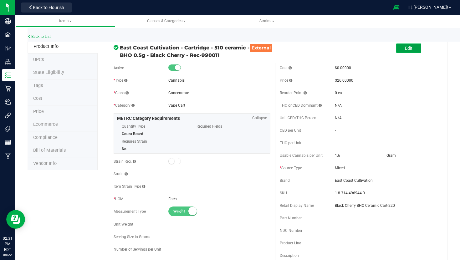
click at [412, 47] on span "Edit" at bounding box center [409, 48] width 8 height 5
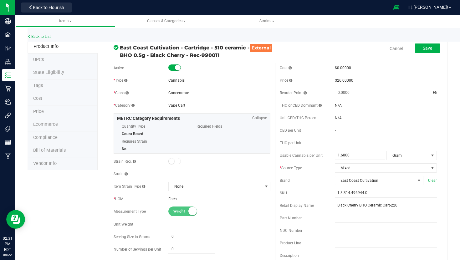
click at [370, 205] on input "Black Cherry BHO Ceramic Cart-220" at bounding box center [386, 205] width 102 height 9
click at [391, 205] on input "Black Cherry BHO 510 Ceramic Cart-220" at bounding box center [385, 205] width 104 height 9
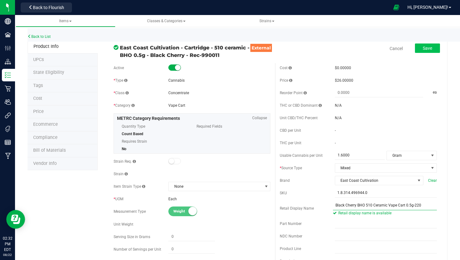
type input "Black Cherry BHO 510 Ceramic Vape Cart 0.5g-220"
click at [431, 50] on span "Save" at bounding box center [427, 48] width 9 height 5
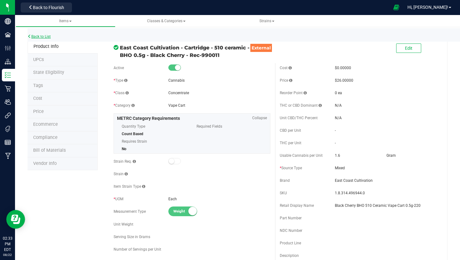
click at [39, 35] on link "Back to List" at bounding box center [39, 36] width 23 height 4
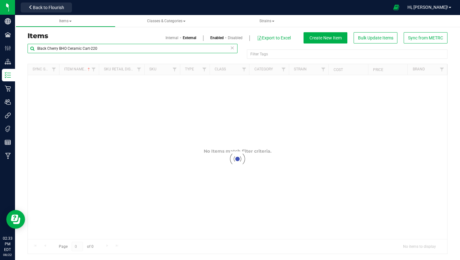
click at [90, 48] on input "Black Cherry BHO Ceramic Cart-220" at bounding box center [133, 48] width 210 height 9
paste input "Purple Jellato 5-pack .7g-143"
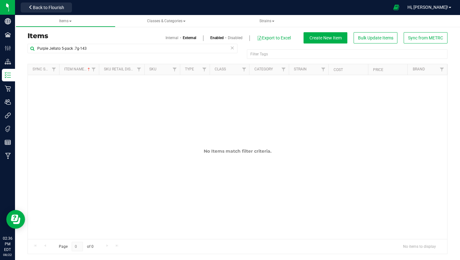
click at [121, 58] on div "Purple Jellato 5-pack .7g-143" at bounding box center [133, 51] width 210 height 14
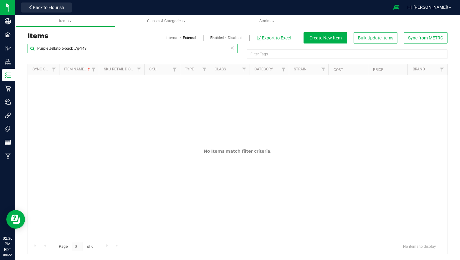
click at [124, 52] on input "Purple Jellato 5-pack .7g-143" at bounding box center [133, 48] width 210 height 9
paste input "[PERSON_NAME] Grasshopper CO2 Disposable Vape Cart 1g-202"
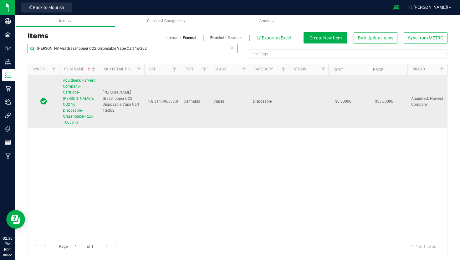
type input "[PERSON_NAME] Grasshopper CO2 Disposable Vape Cart 1g-202"
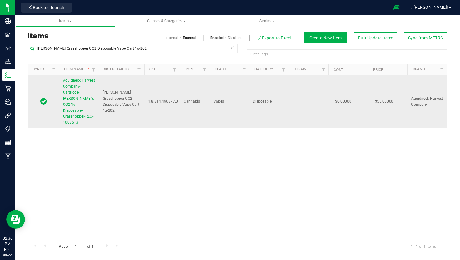
click at [91, 106] on link "Aquidneck Harvest Company-Cartridge-[PERSON_NAME]'s CO2 1g Disposable-Grasshopp…" at bounding box center [79, 102] width 32 height 48
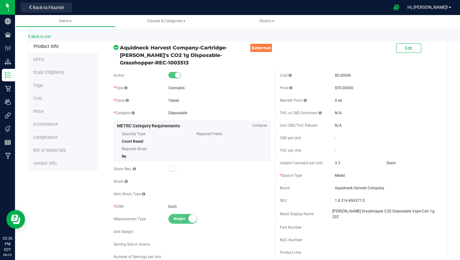
click at [395, 49] on div "Edit" at bounding box center [358, 49] width 167 height 16
click at [401, 49] on button "Edit" at bounding box center [408, 48] width 25 height 9
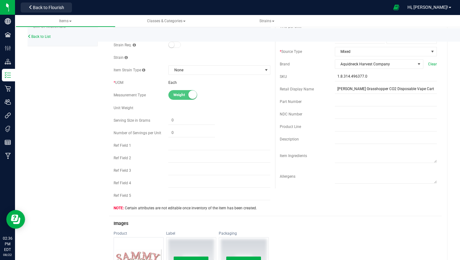
scroll to position [136, 0]
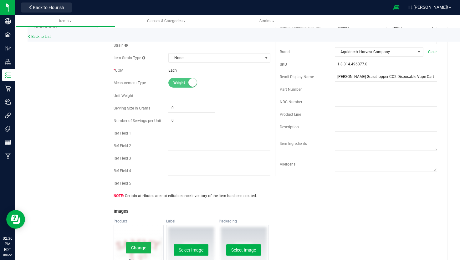
click at [137, 242] on button "Change" at bounding box center [138, 247] width 25 height 11
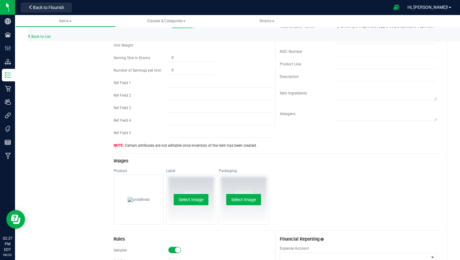
scroll to position [0, 0]
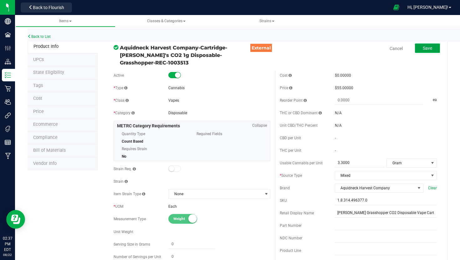
click at [430, 44] on button "Save" at bounding box center [427, 48] width 25 height 9
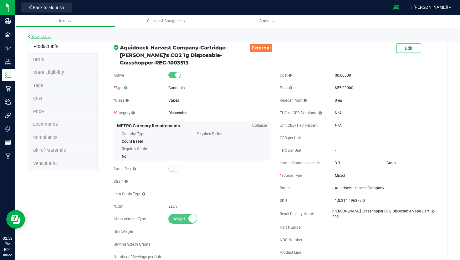
click at [47, 36] on link "Back to List" at bounding box center [39, 36] width 23 height 4
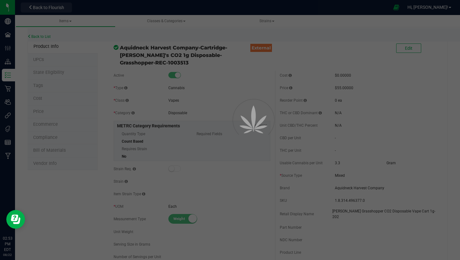
click at [268, 25] on div at bounding box center [230, 130] width 460 height 260
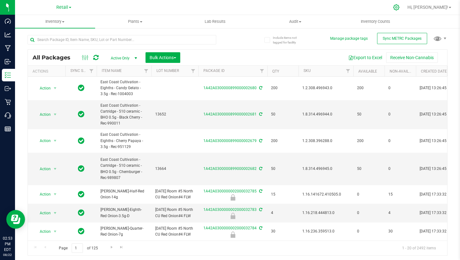
click at [400, 7] on icon at bounding box center [396, 7] width 7 height 7
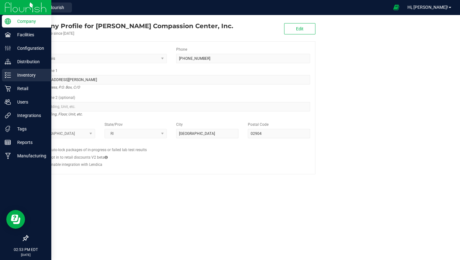
click at [6, 75] on icon at bounding box center [8, 75] width 6 height 6
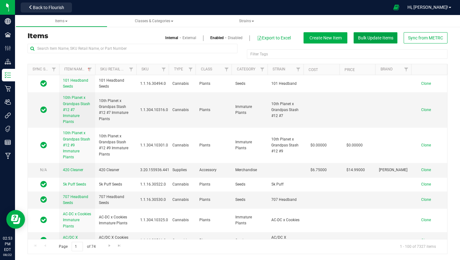
click at [386, 36] on span "Bulk Update Items" at bounding box center [375, 37] width 35 height 5
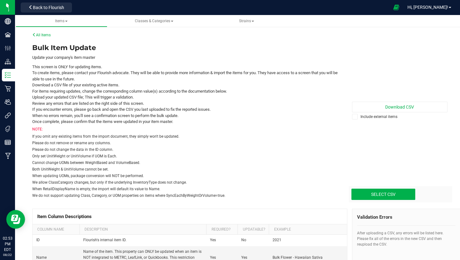
click at [383, 116] on label "Include external items" at bounding box center [400, 117] width 96 height 6
click at [0, 0] on input "Include external items" at bounding box center [0, 0] width 0 height 0
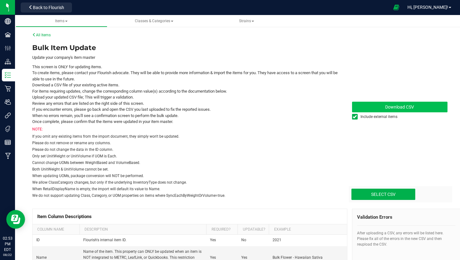
click at [391, 106] on span "Download CSV" at bounding box center [399, 107] width 29 height 5
type input "C:\fakepath\update-items_[DATE] (2).csv"
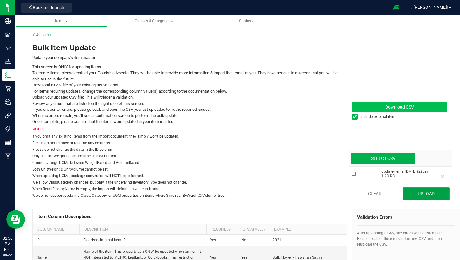
click at [408, 193] on button "Upload" at bounding box center [426, 194] width 47 height 13
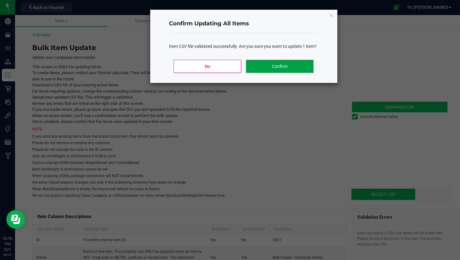
click at [283, 65] on button "Confirm" at bounding box center [279, 66] width 67 height 13
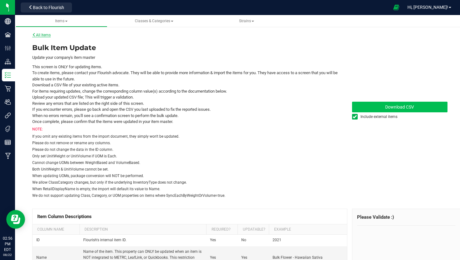
click at [43, 36] on link "All Items" at bounding box center [41, 35] width 18 height 4
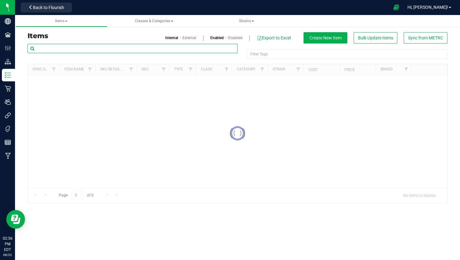
click at [51, 47] on input "text" at bounding box center [133, 48] width 210 height 9
paste input "Zooties Infused Pre Roll-Pure Kush-1.5g-130"
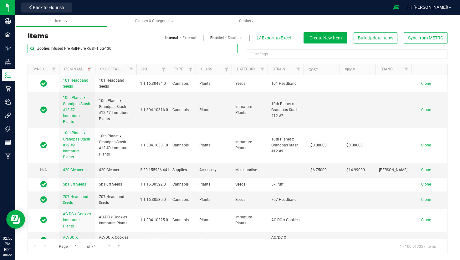
type input "Zooties Infused Pre Roll-Pure Kush-1.5g-130"
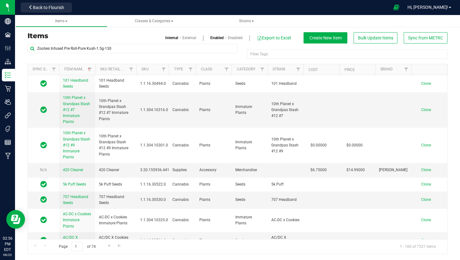
click at [191, 38] on link "External" at bounding box center [190, 38] width 14 height 6
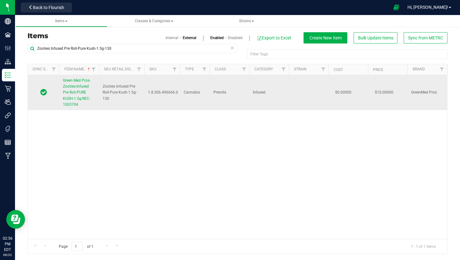
click at [71, 86] on span "Green Med Pros-Zooties-Infused Pre Roll-PURE KUSH-1.5g-REC-1003704" at bounding box center [77, 92] width 28 height 28
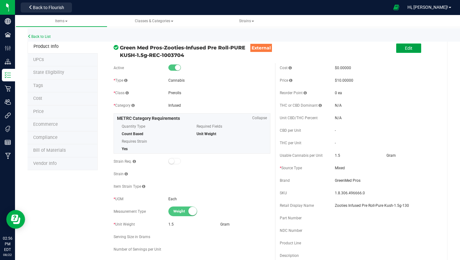
click at [409, 46] on span "Edit" at bounding box center [409, 48] width 8 height 5
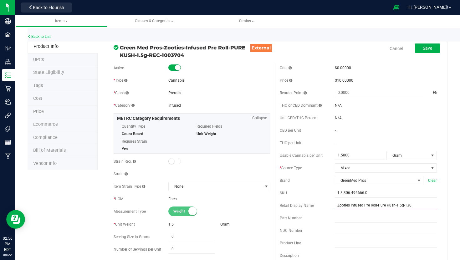
drag, startPoint x: 335, startPoint y: 205, endPoint x: 404, endPoint y: 203, distance: 68.9
click at [404, 203] on input "Zooties Infused Pre Roll-Pure Kush-1.5g-130" at bounding box center [386, 205] width 102 height 9
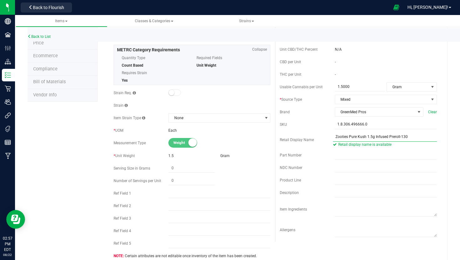
scroll to position [189, 0]
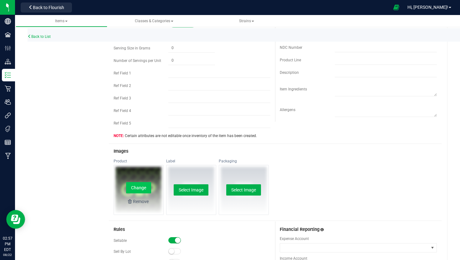
type input "Zooties Pure Kush 1.5g Infused Preroll-130"
click at [142, 192] on button "Change" at bounding box center [138, 187] width 25 height 11
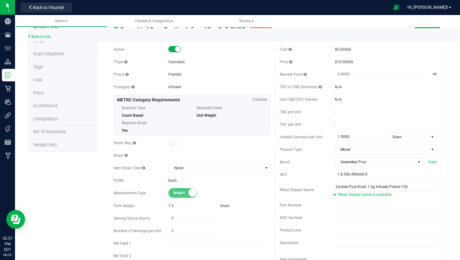
scroll to position [0, 0]
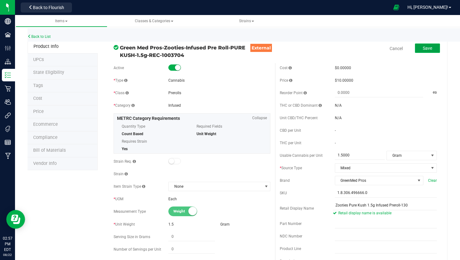
click at [435, 51] on button "Save" at bounding box center [427, 48] width 25 height 9
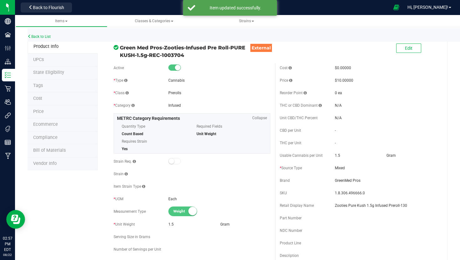
click at [40, 39] on div "Back to List" at bounding box center [258, 34] width 460 height 13
click at [44, 36] on link "Back to List" at bounding box center [39, 36] width 23 height 4
